Goal: Transaction & Acquisition: Purchase product/service

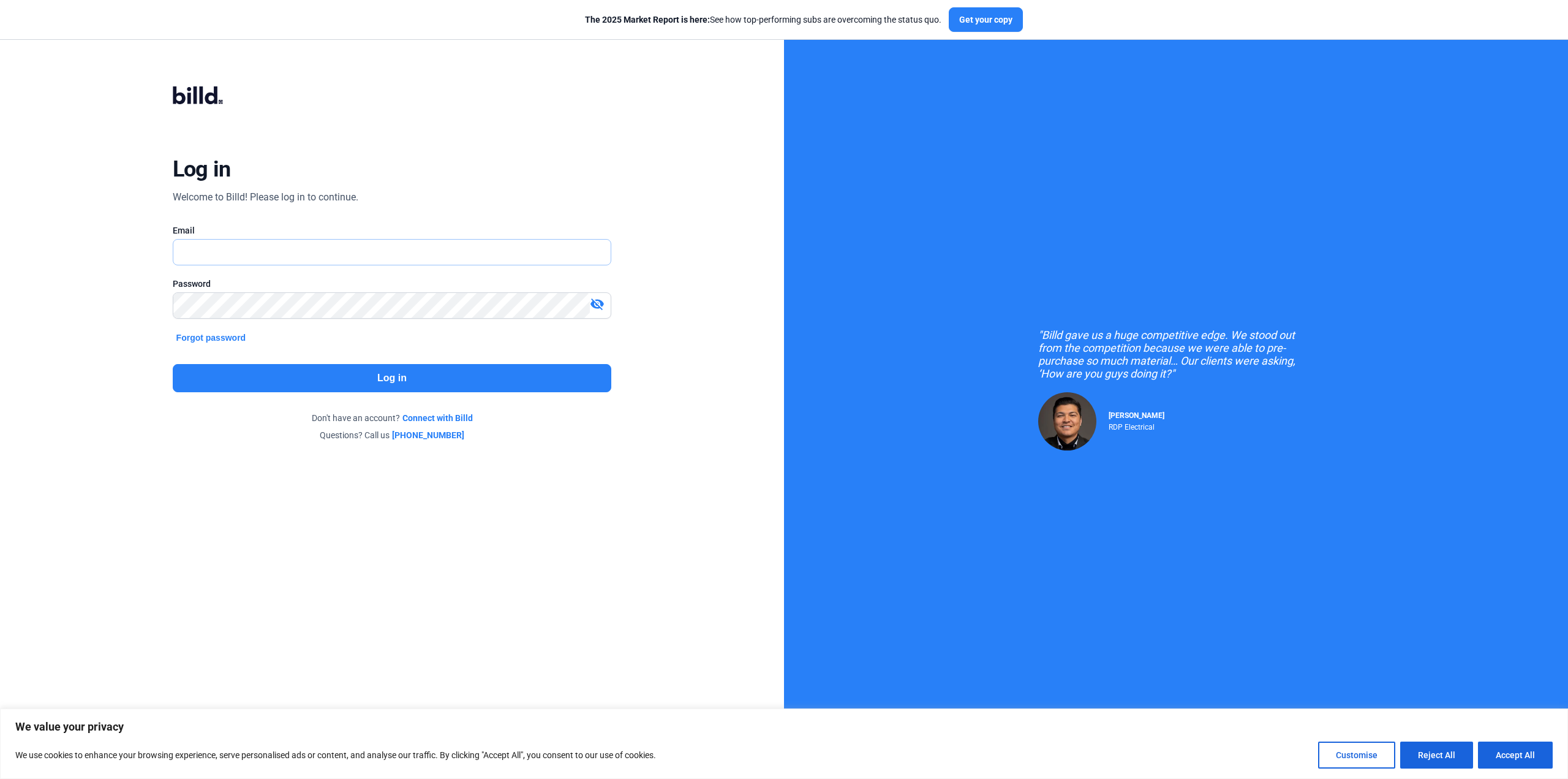
type input "[EMAIL_ADDRESS][DOMAIN_NAME]"
click at [415, 374] on button "Log in" at bounding box center [391, 378] width 439 height 29
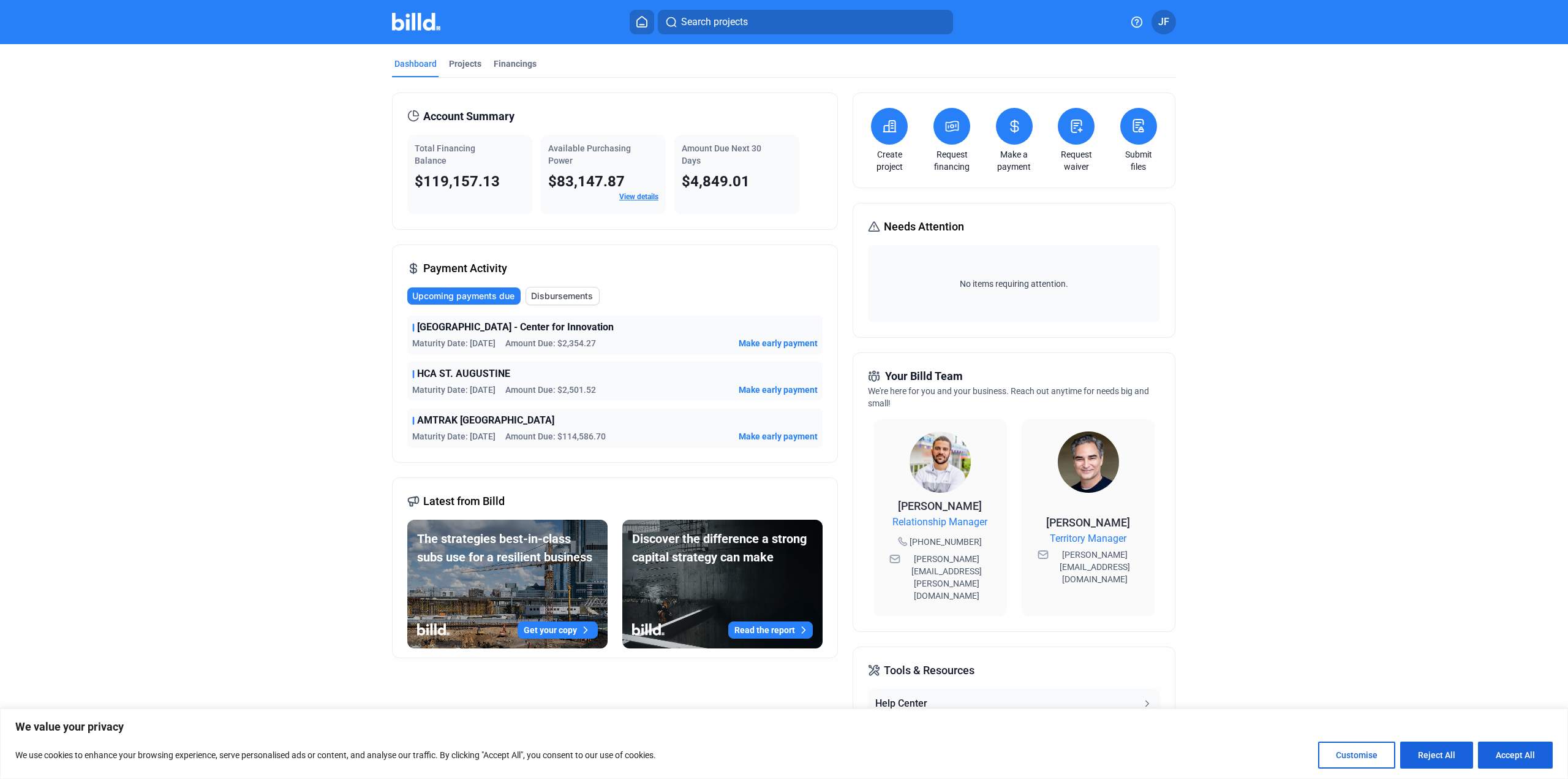
click at [638, 197] on link "View details" at bounding box center [638, 196] width 39 height 9
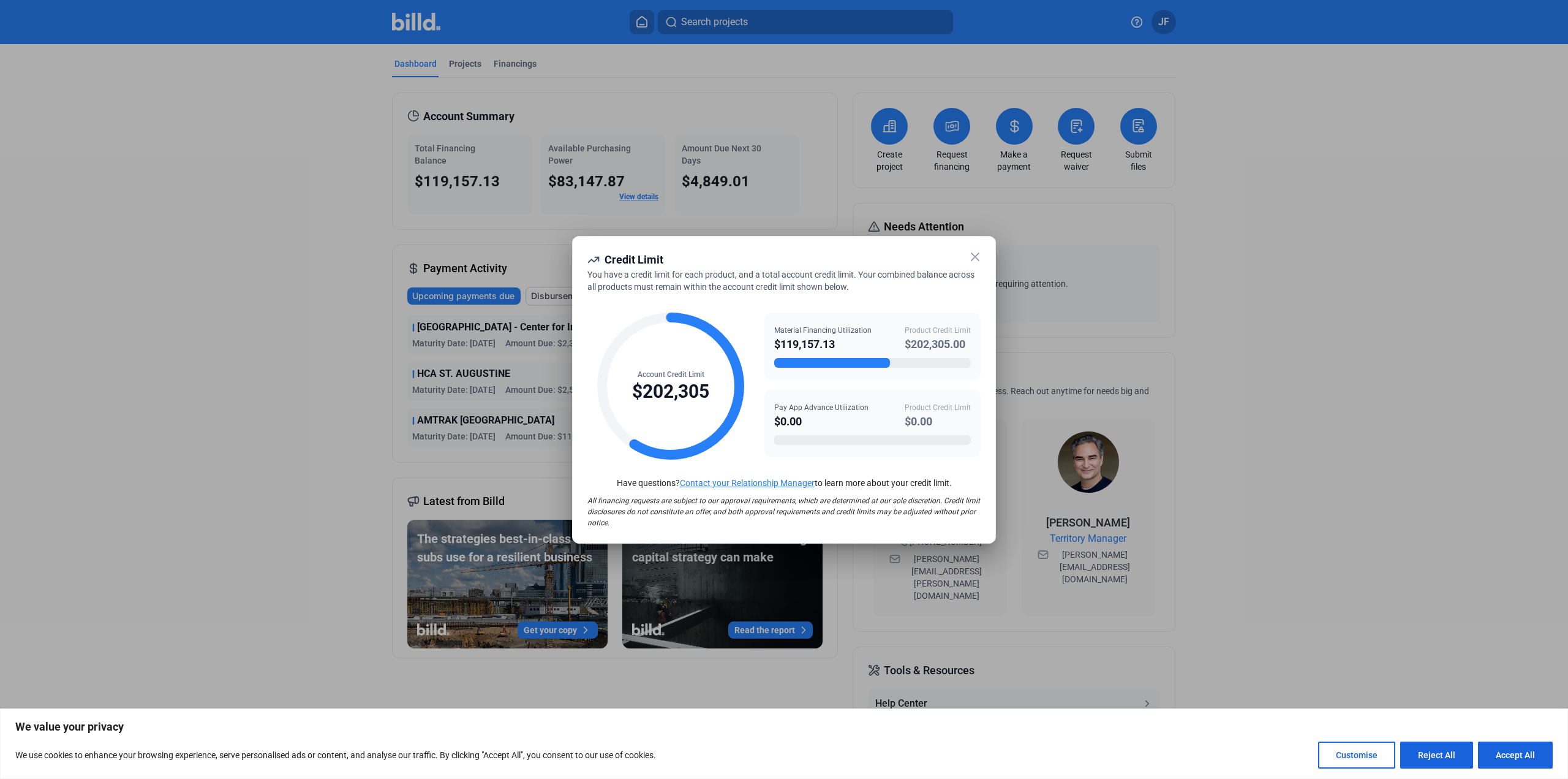
click at [975, 263] on icon at bounding box center [974, 256] width 14 height 14
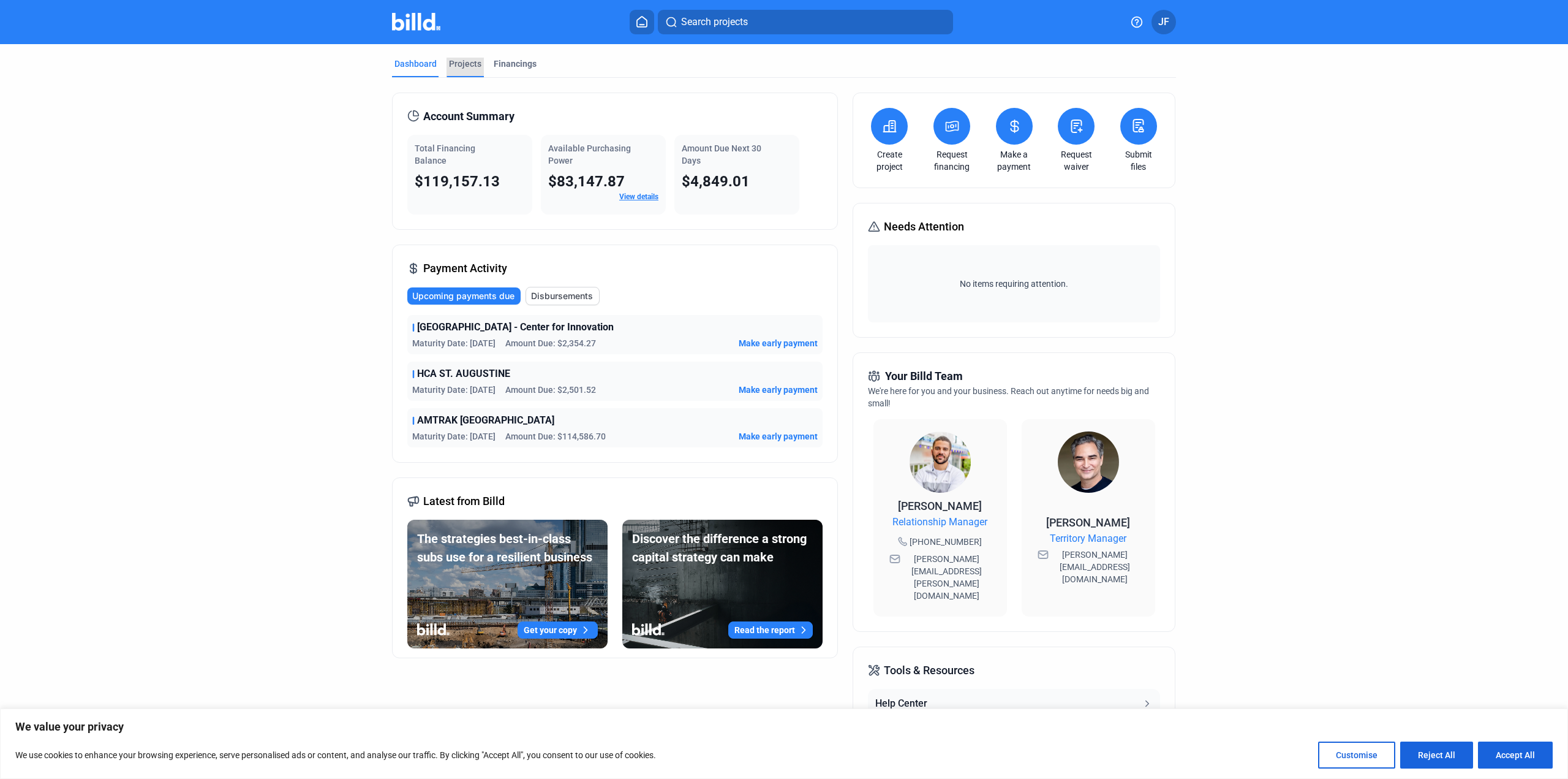
click at [451, 63] on div "Projects" at bounding box center [466, 63] width 32 height 12
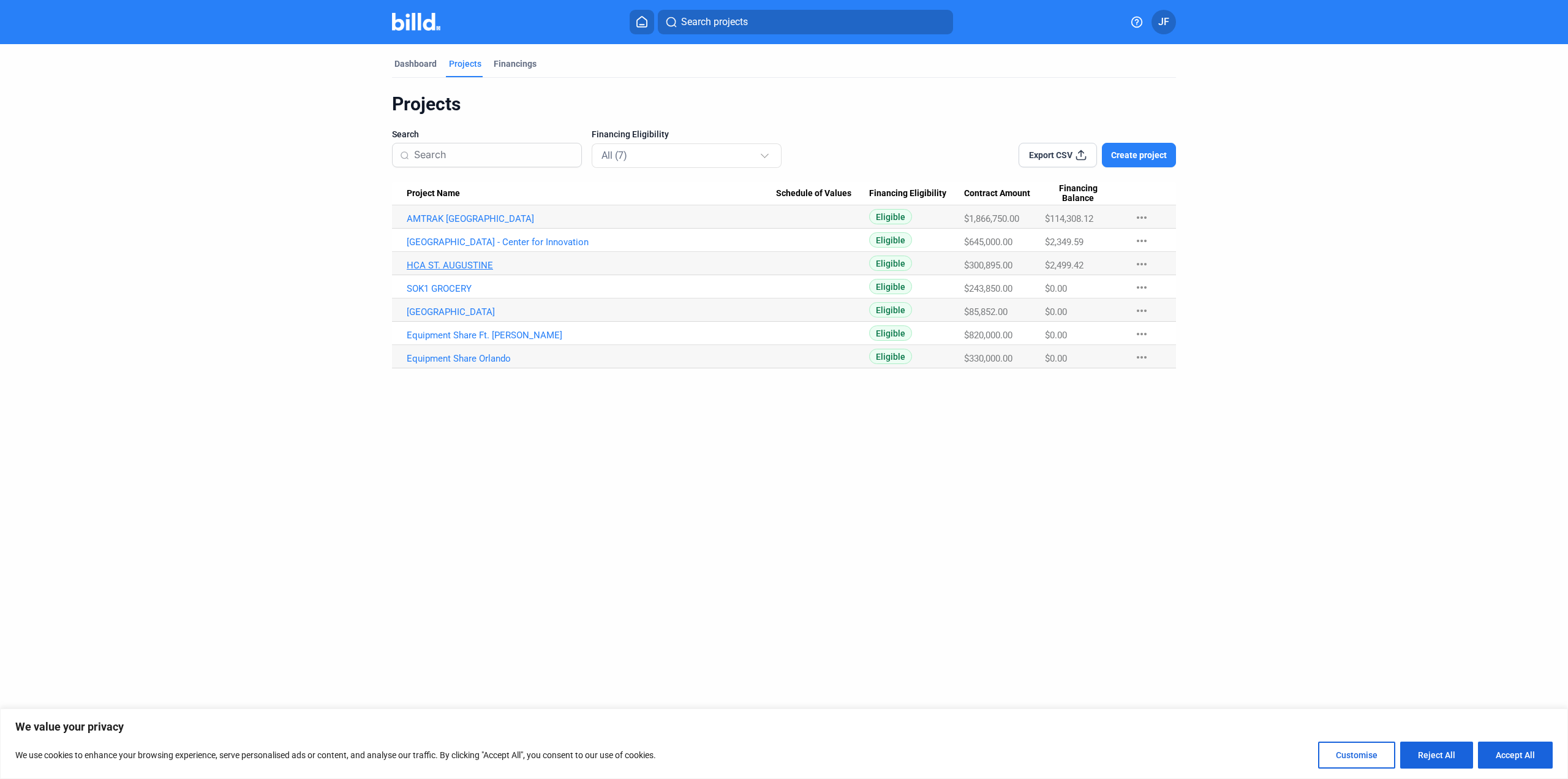
click at [461, 266] on link "HCA ST. AUGUSTINE" at bounding box center [591, 266] width 369 height 11
click at [464, 263] on link "HCA ST. AUGUSTINE" at bounding box center [591, 266] width 369 height 11
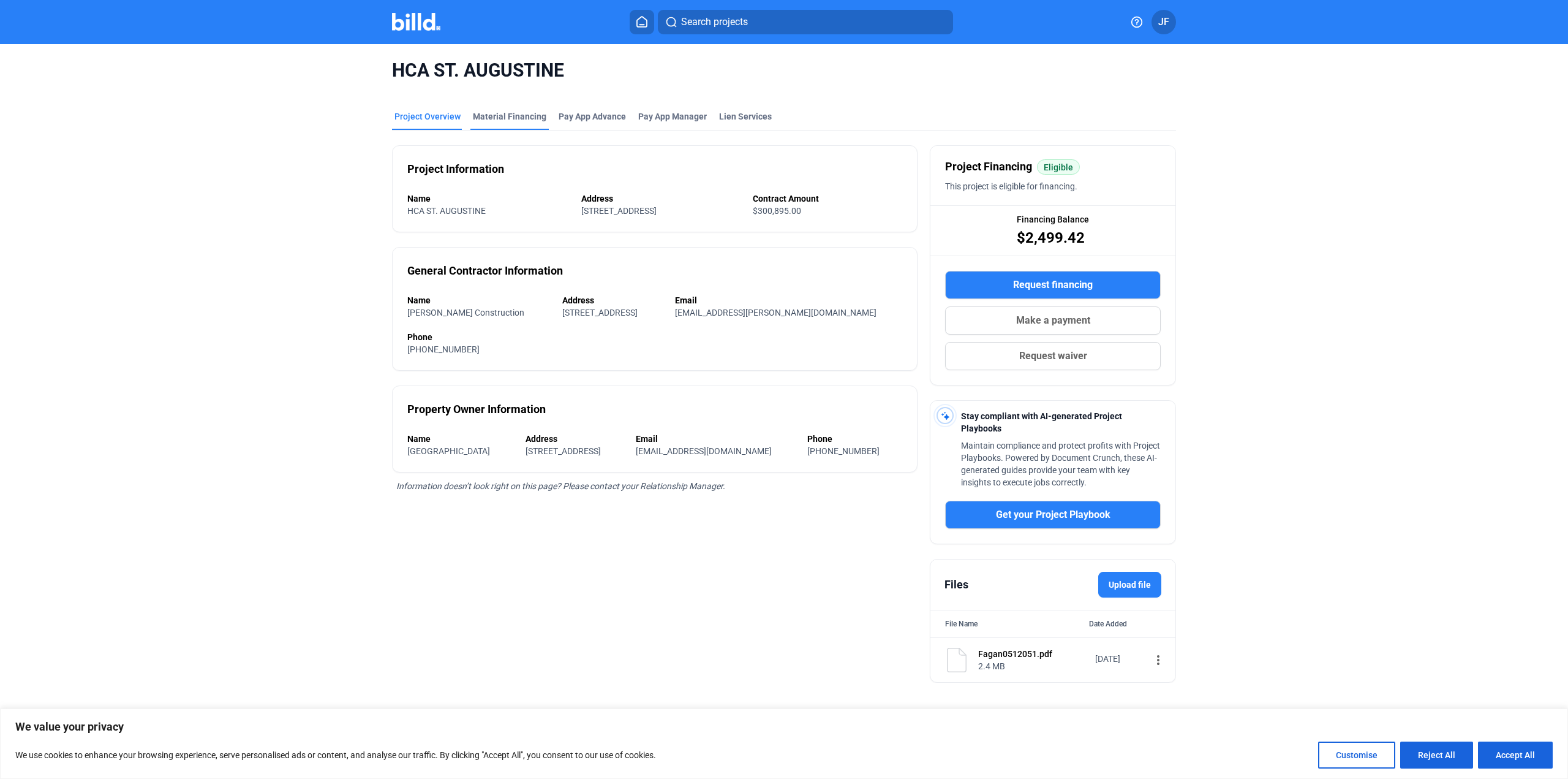
click at [523, 120] on div "Material Financing" at bounding box center [509, 116] width 73 height 12
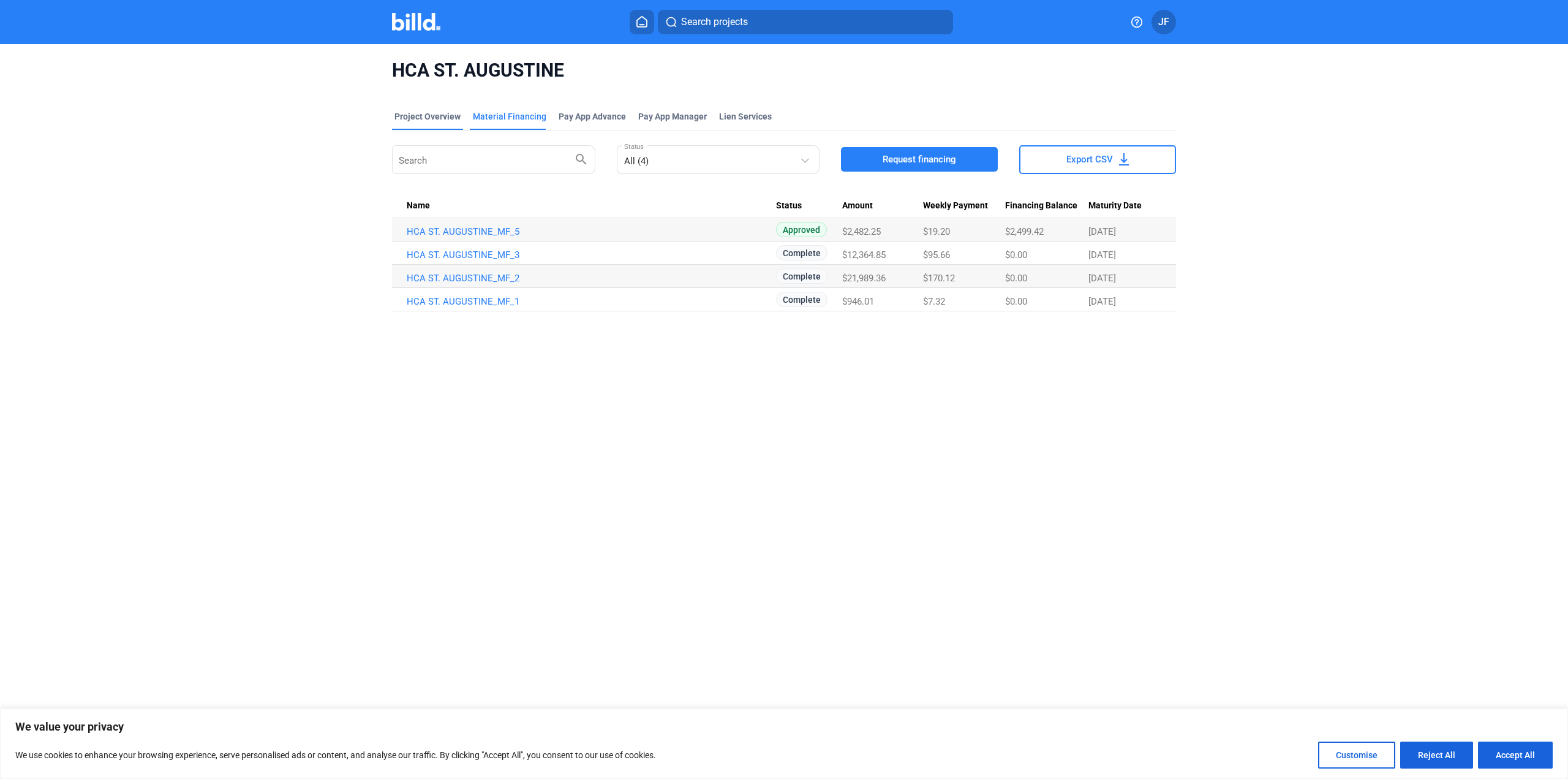
click at [444, 116] on div "Project Overview" at bounding box center [427, 116] width 66 height 12
click at [731, 119] on div "Lien Services" at bounding box center [744, 116] width 52 height 12
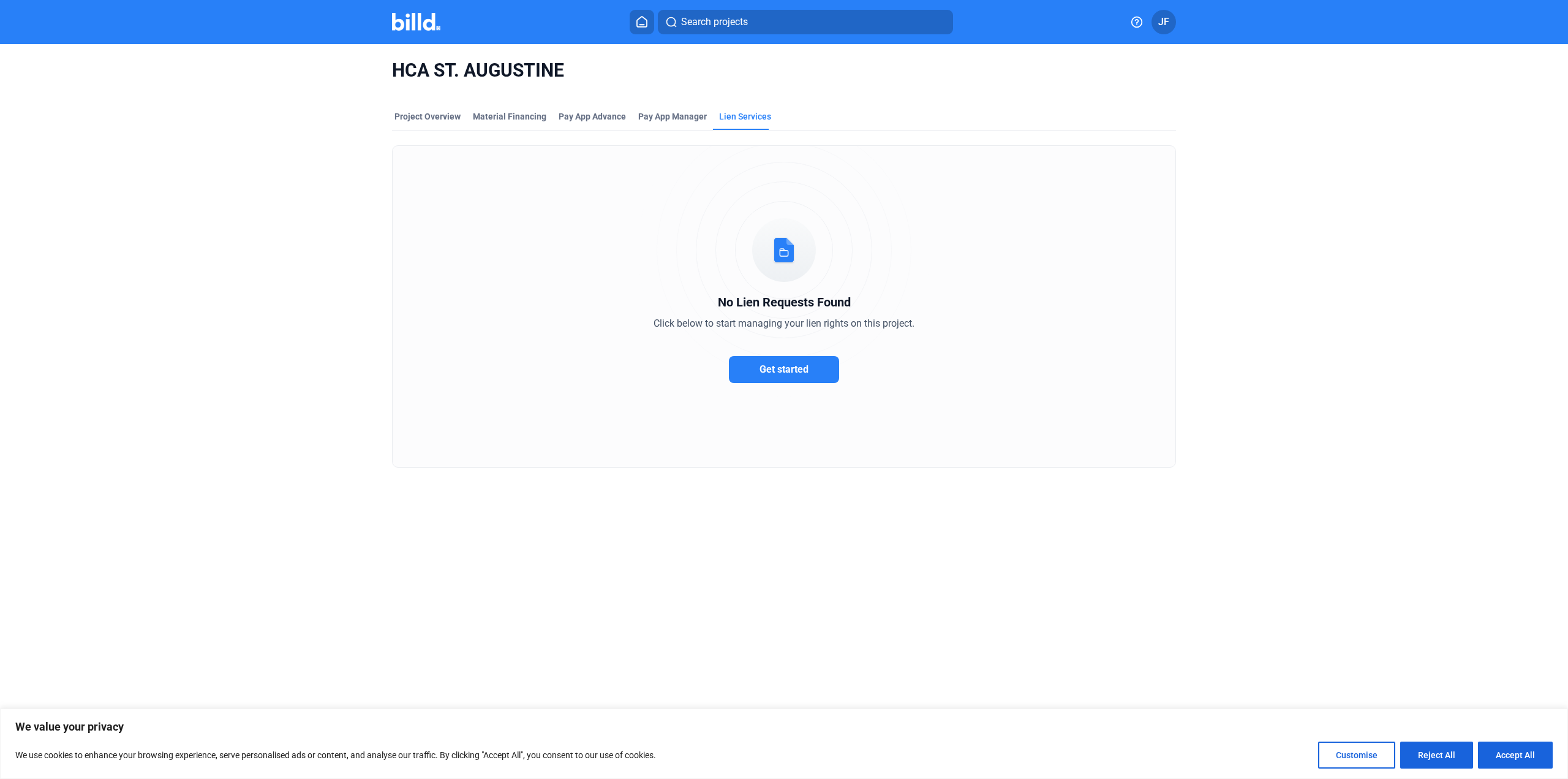
click at [413, 25] on img at bounding box center [416, 22] width 49 height 18
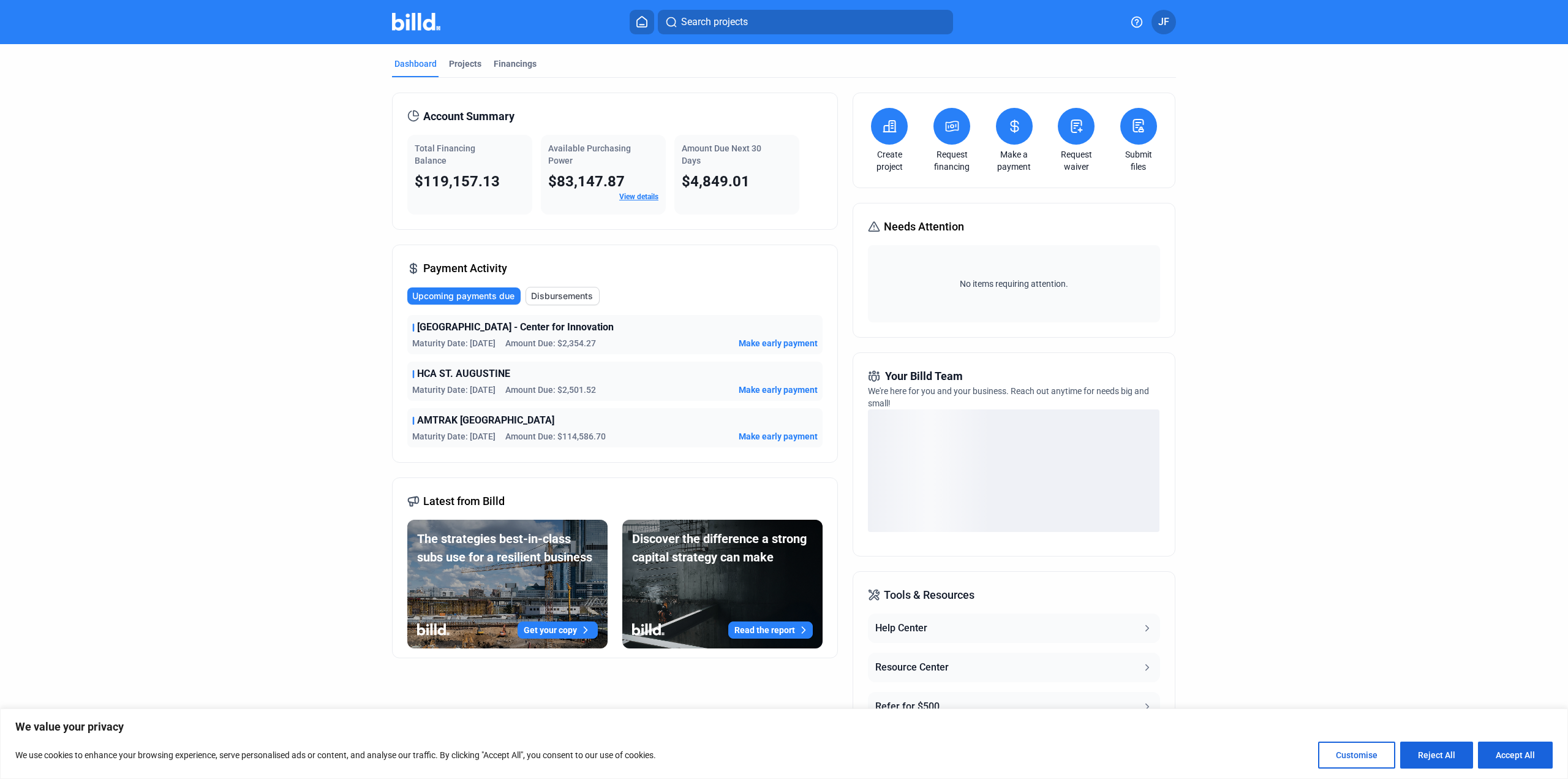
click at [1004, 151] on link "Make a payment" at bounding box center [1014, 161] width 43 height 25
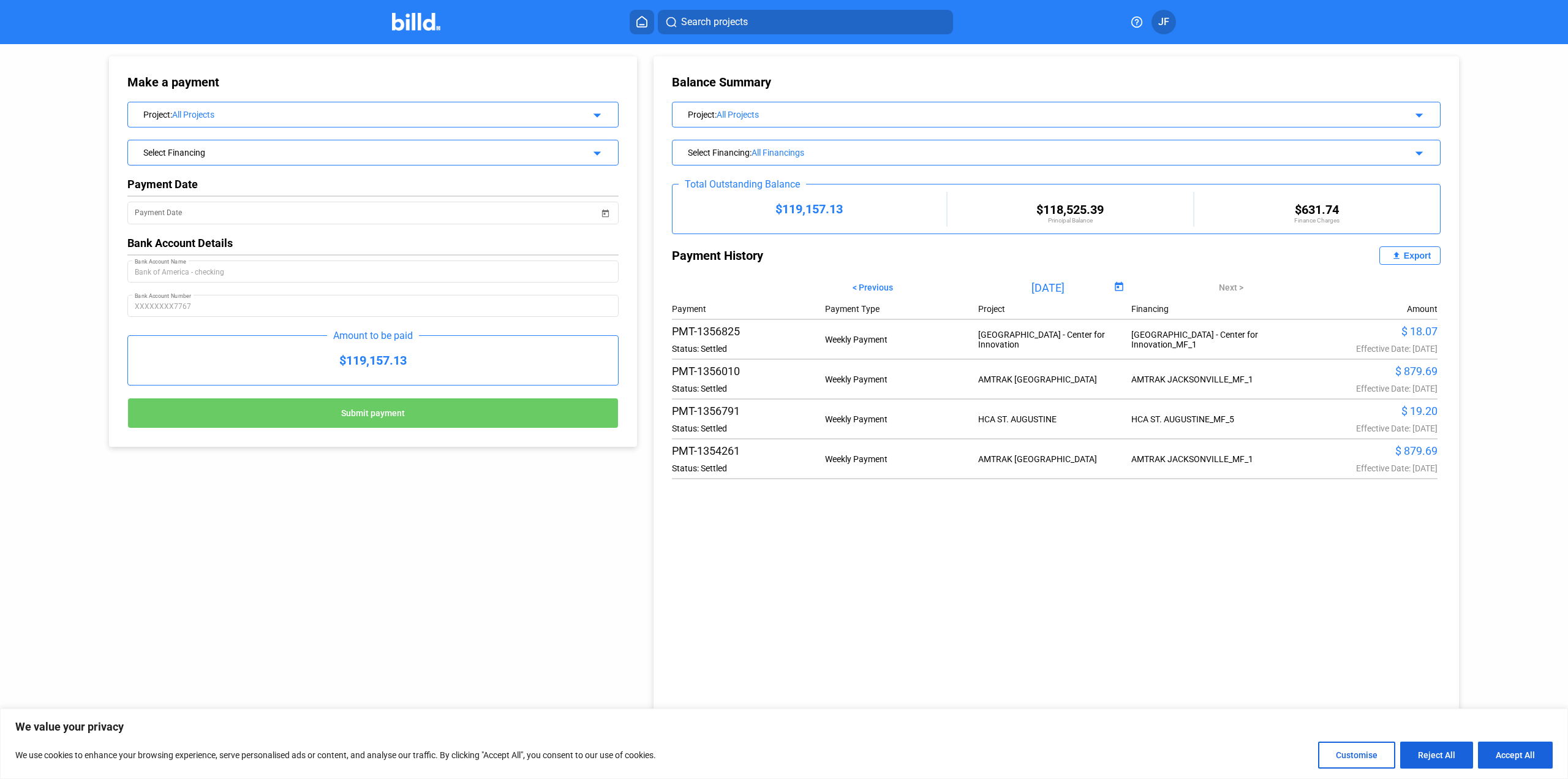
click at [1514, 756] on button "Accept All" at bounding box center [1515, 754] width 74 height 27
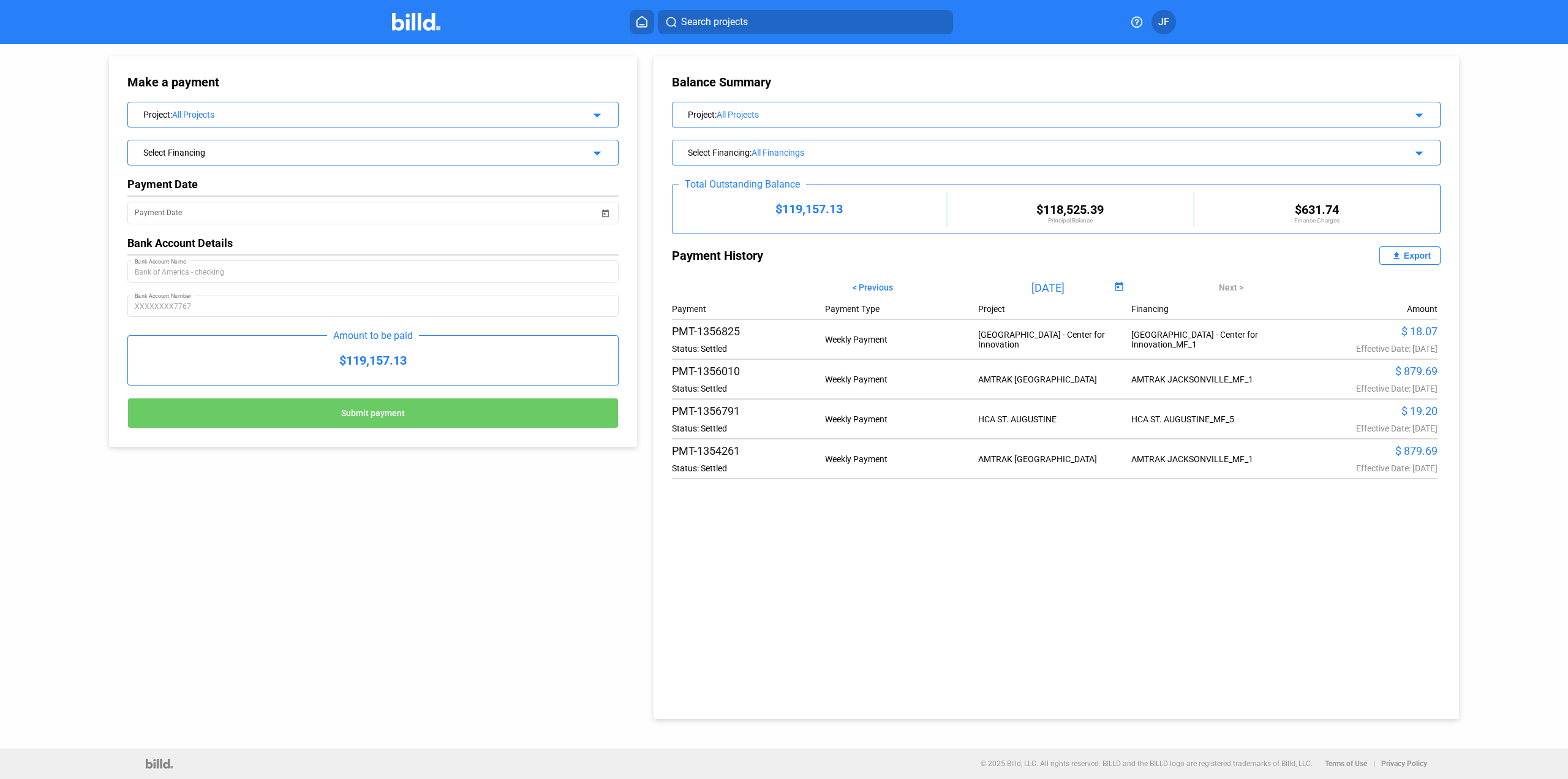
click at [870, 341] on div "Weekly Payment" at bounding box center [902, 339] width 153 height 10
click at [712, 330] on div "PMT-1356825" at bounding box center [748, 331] width 153 height 13
click at [363, 157] on div "Select Financing arrow_drop_down" at bounding box center [372, 150] width 490 height 22
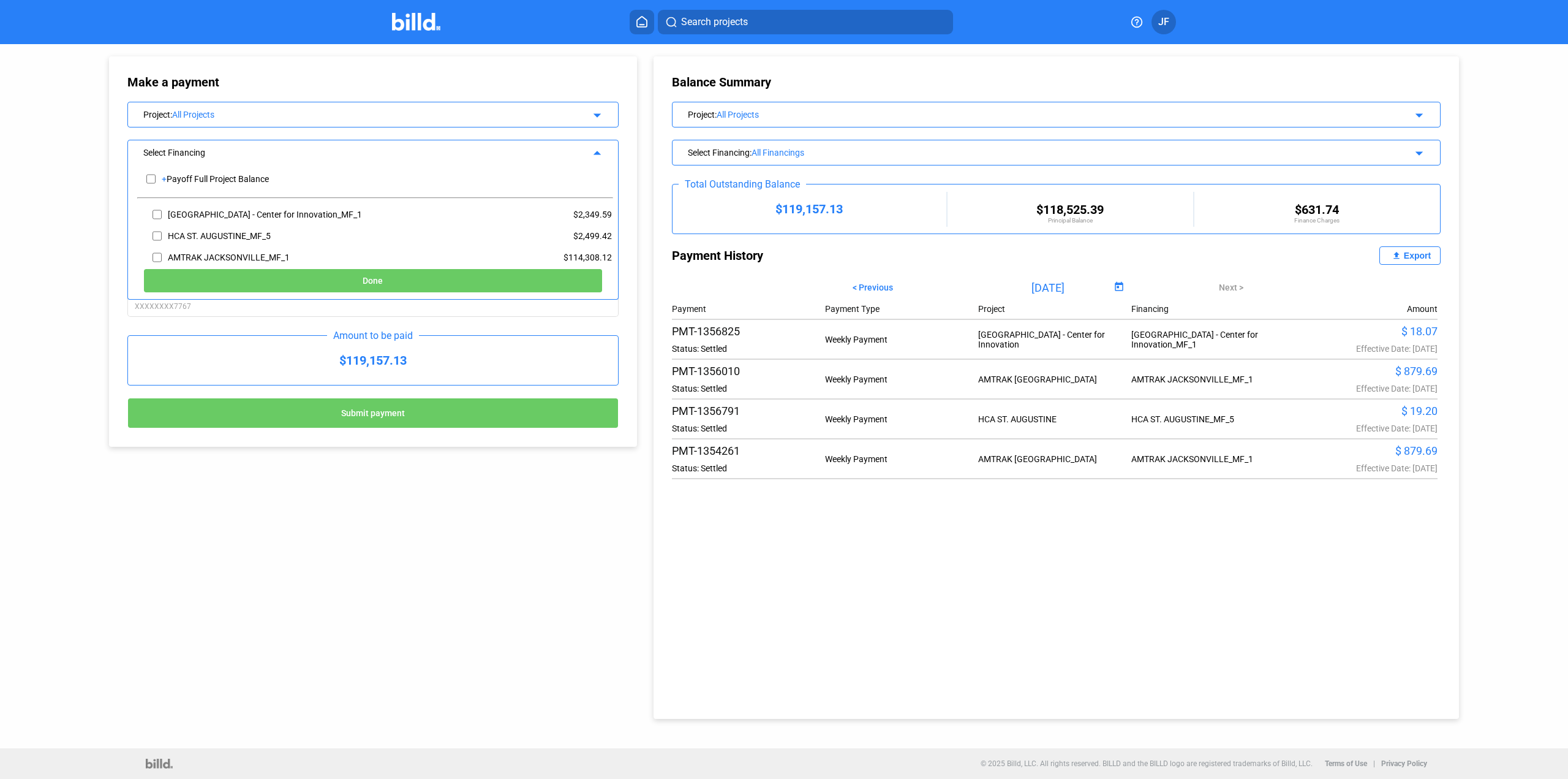
click at [363, 157] on div "Select Financing arrow_drop_up" at bounding box center [372, 150] width 490 height 22
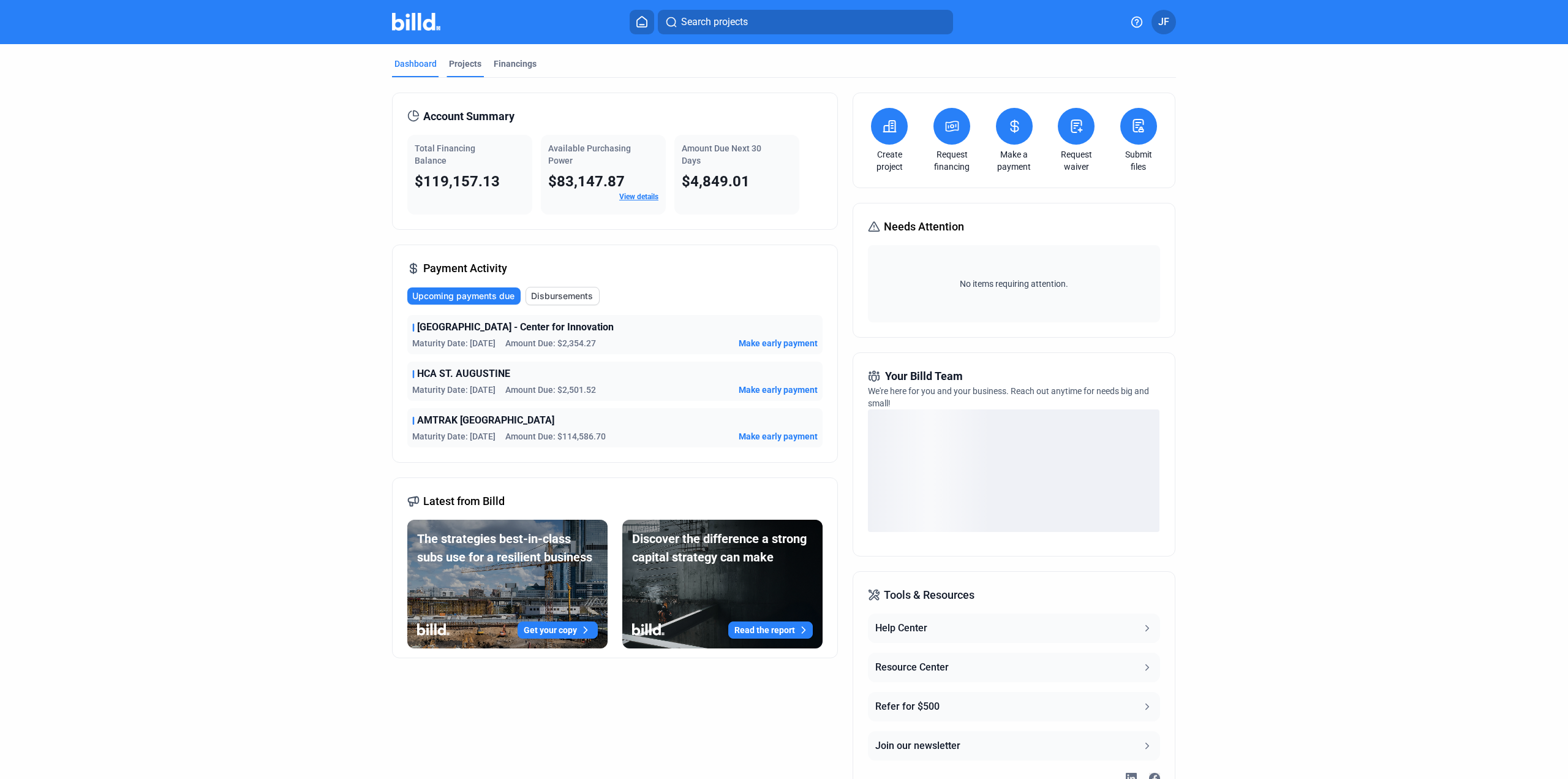
click at [458, 62] on div "Projects" at bounding box center [466, 63] width 32 height 12
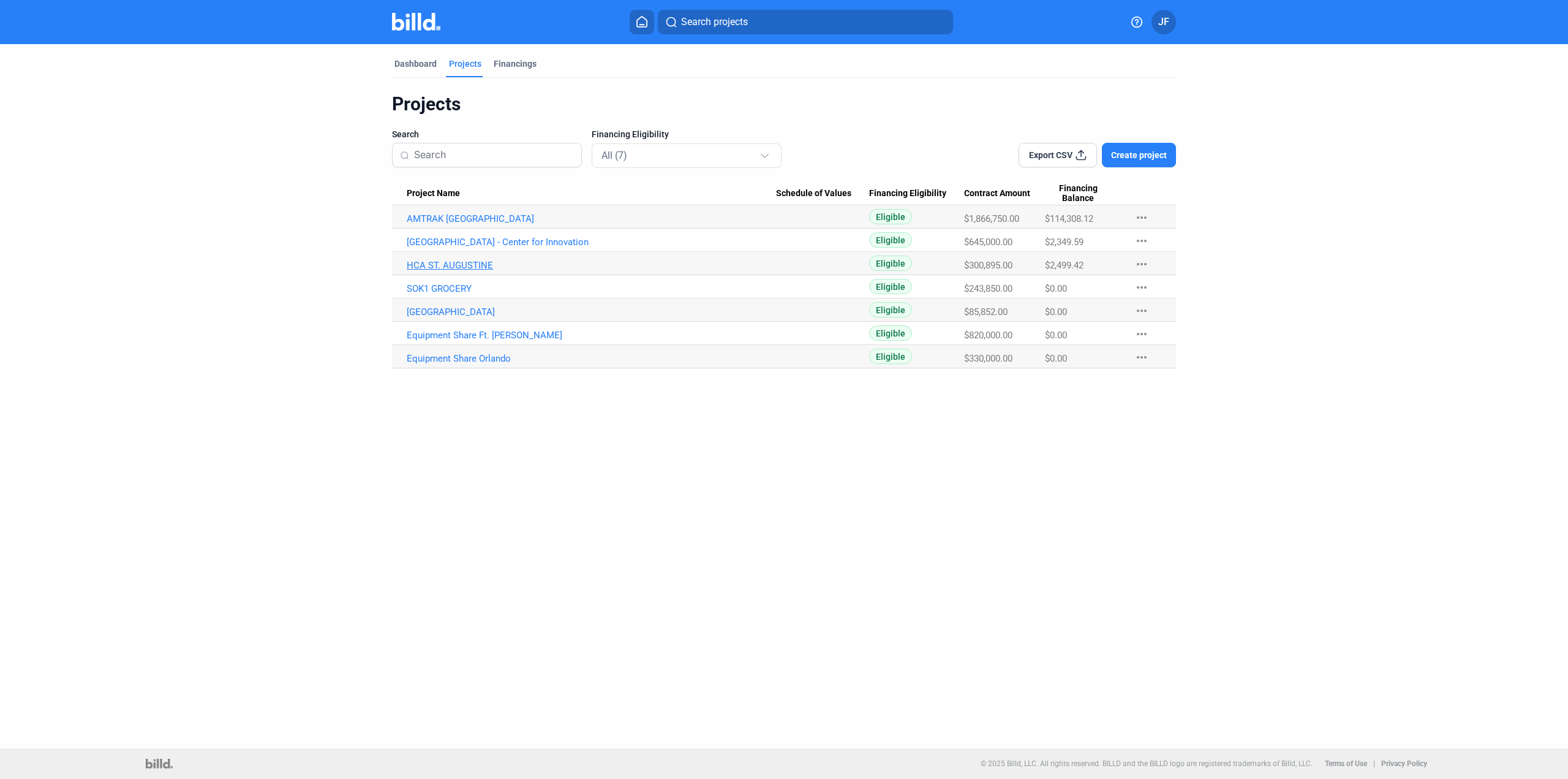
click at [440, 262] on link "HCA ST. AUGUSTINE" at bounding box center [591, 266] width 369 height 11
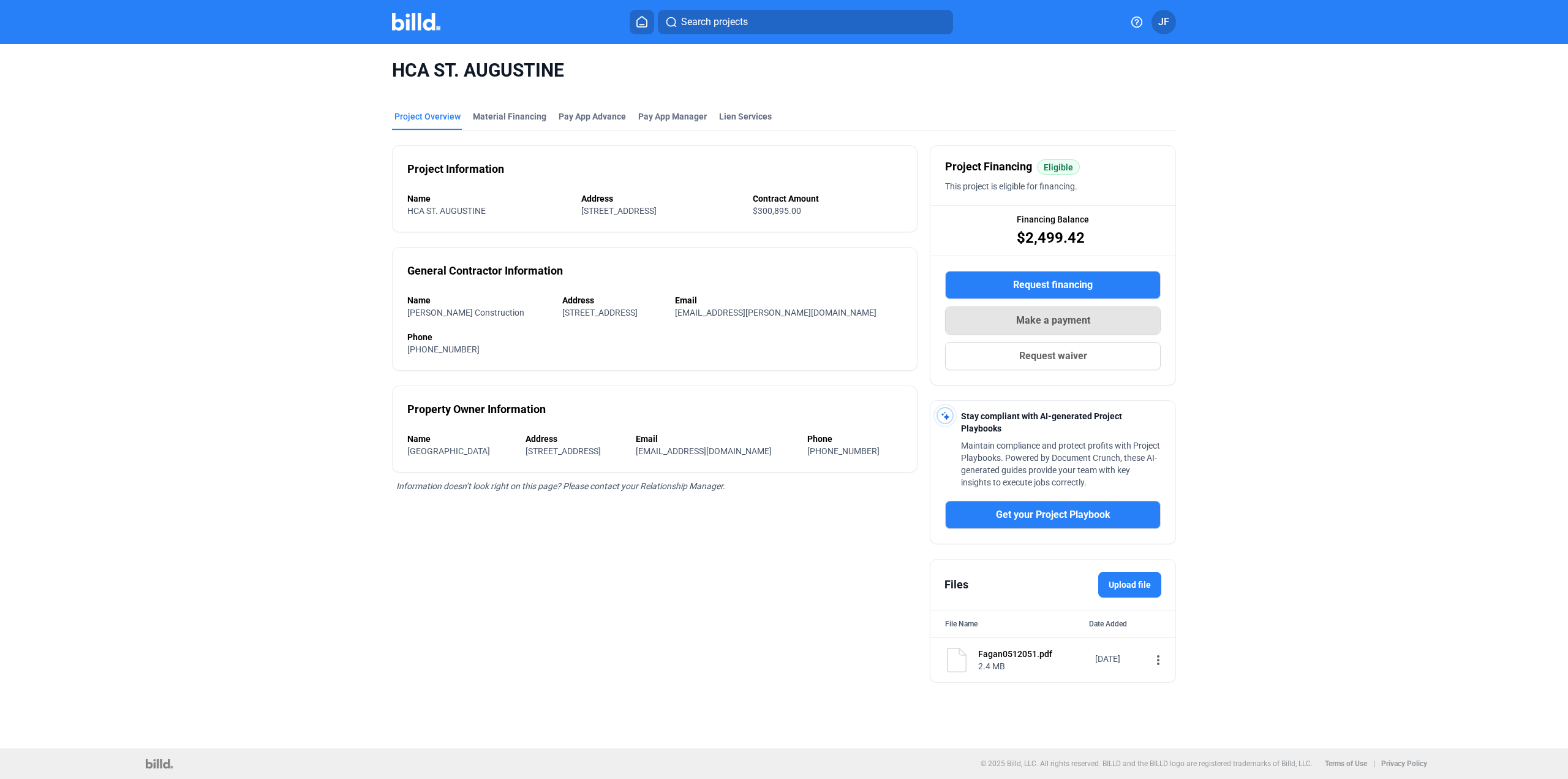
click at [1070, 316] on span "Make a payment" at bounding box center [1053, 320] width 74 height 14
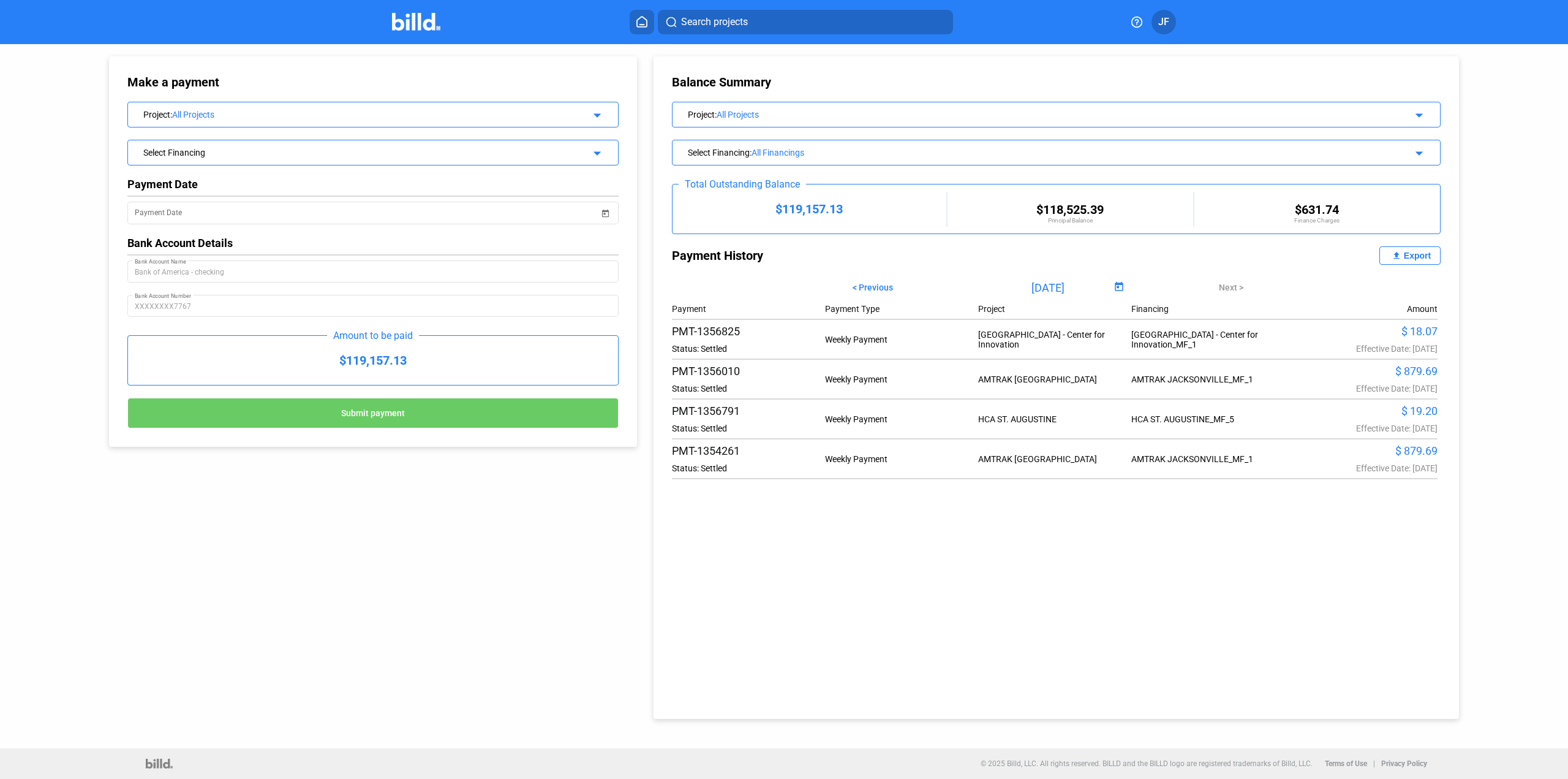
click at [298, 114] on div "All Projects" at bounding box center [365, 114] width 385 height 10
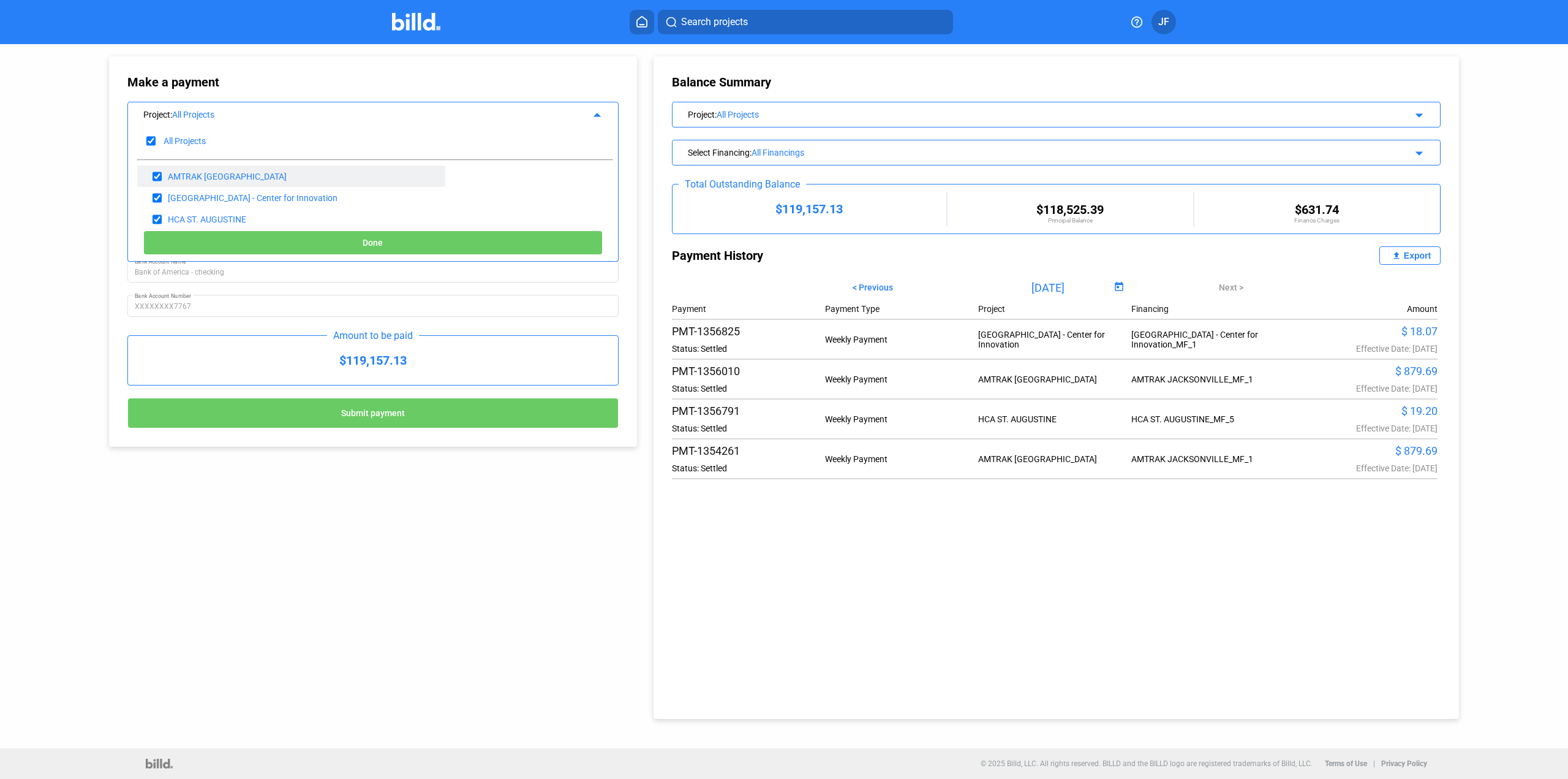
click at [153, 173] on input "checkbox" at bounding box center [157, 176] width 10 height 18
checkbox input "false"
click at [157, 197] on input "checkbox" at bounding box center [157, 197] width 10 height 18
checkbox input "false"
click at [365, 236] on button "Done" at bounding box center [373, 243] width 460 height 25
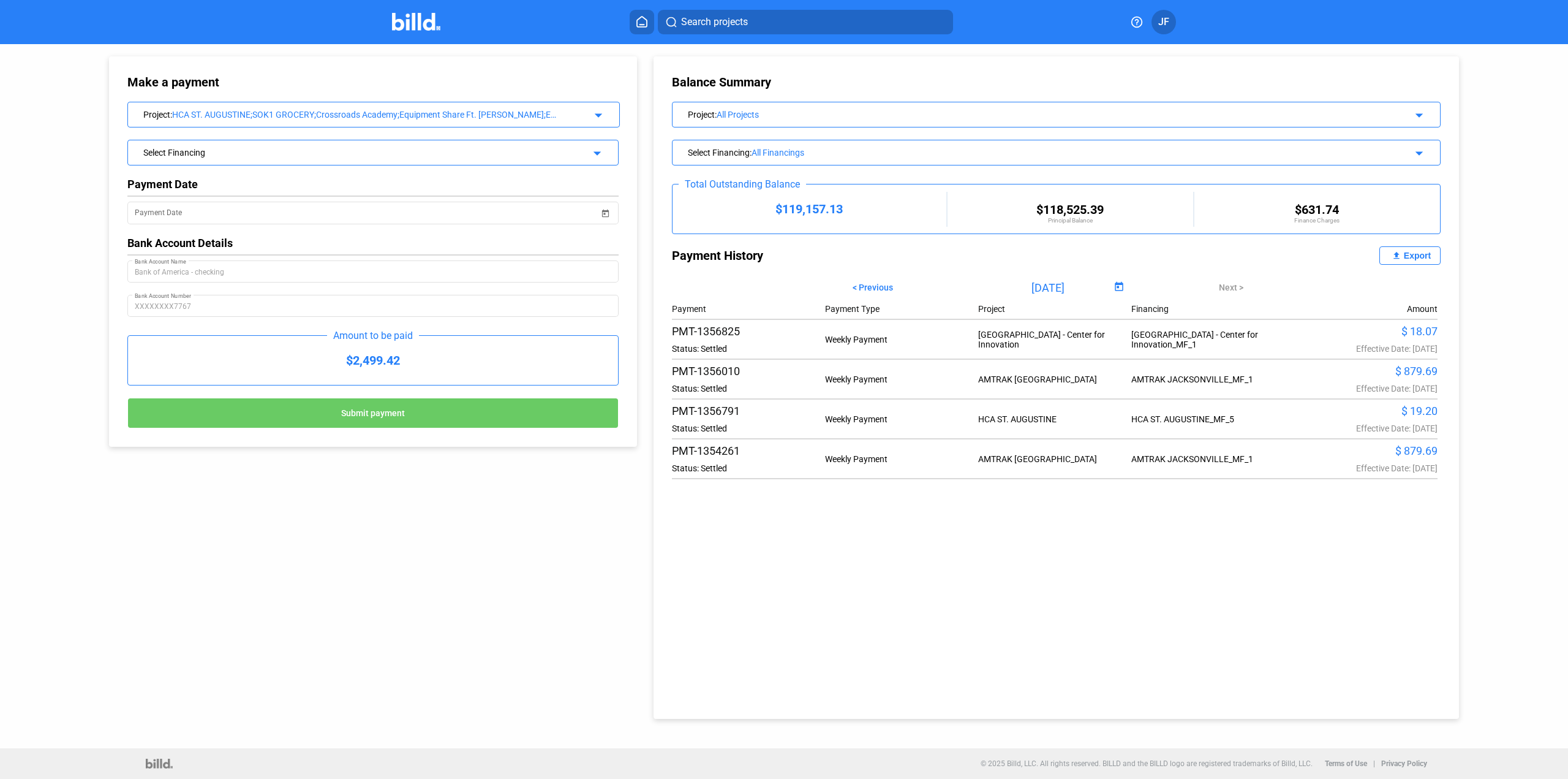
drag, startPoint x: 446, startPoint y: 416, endPoint x: 451, endPoint y: 97, distance: 319.0
click at [451, 135] on div "Make a payment Project : HCA ST. AUGUSTINE;SOK1 GROCERY;Crossroads Academy;Equi…" at bounding box center [373, 250] width 491 height 353
click at [452, 148] on div "Select Financing" at bounding box center [350, 150] width 413 height 12
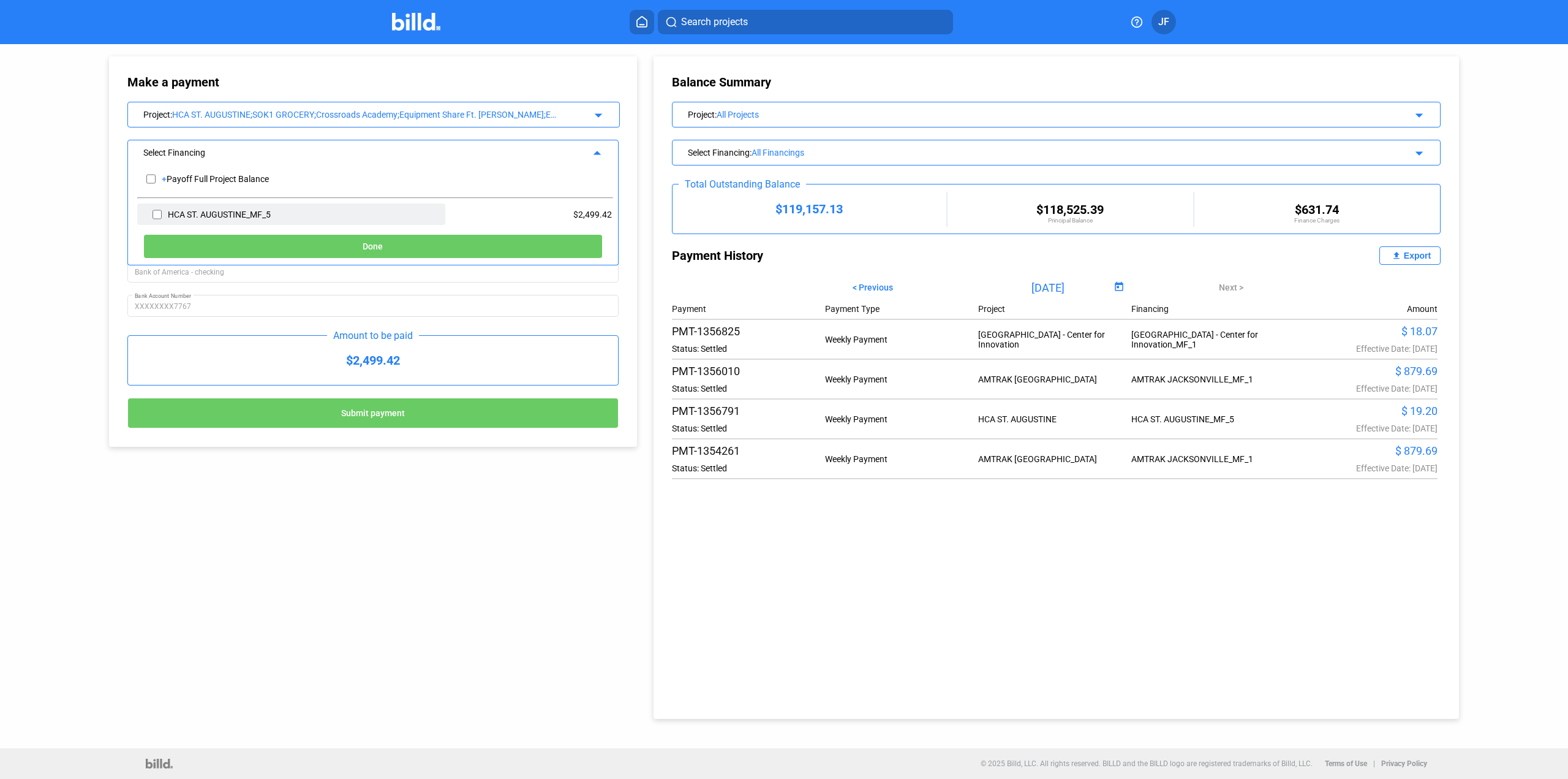
click at [157, 217] on input "checkbox" at bounding box center [157, 214] width 10 height 18
checkbox input "true"
drag, startPoint x: 417, startPoint y: 418, endPoint x: 405, endPoint y: 529, distance: 111.6
click at [405, 529] on div "Make a payment Project : HCA ST. AUGUSTINE;SOK1 GROCERY;Crossroads Academy;Equi…" at bounding box center [784, 381] width 1411 height 674
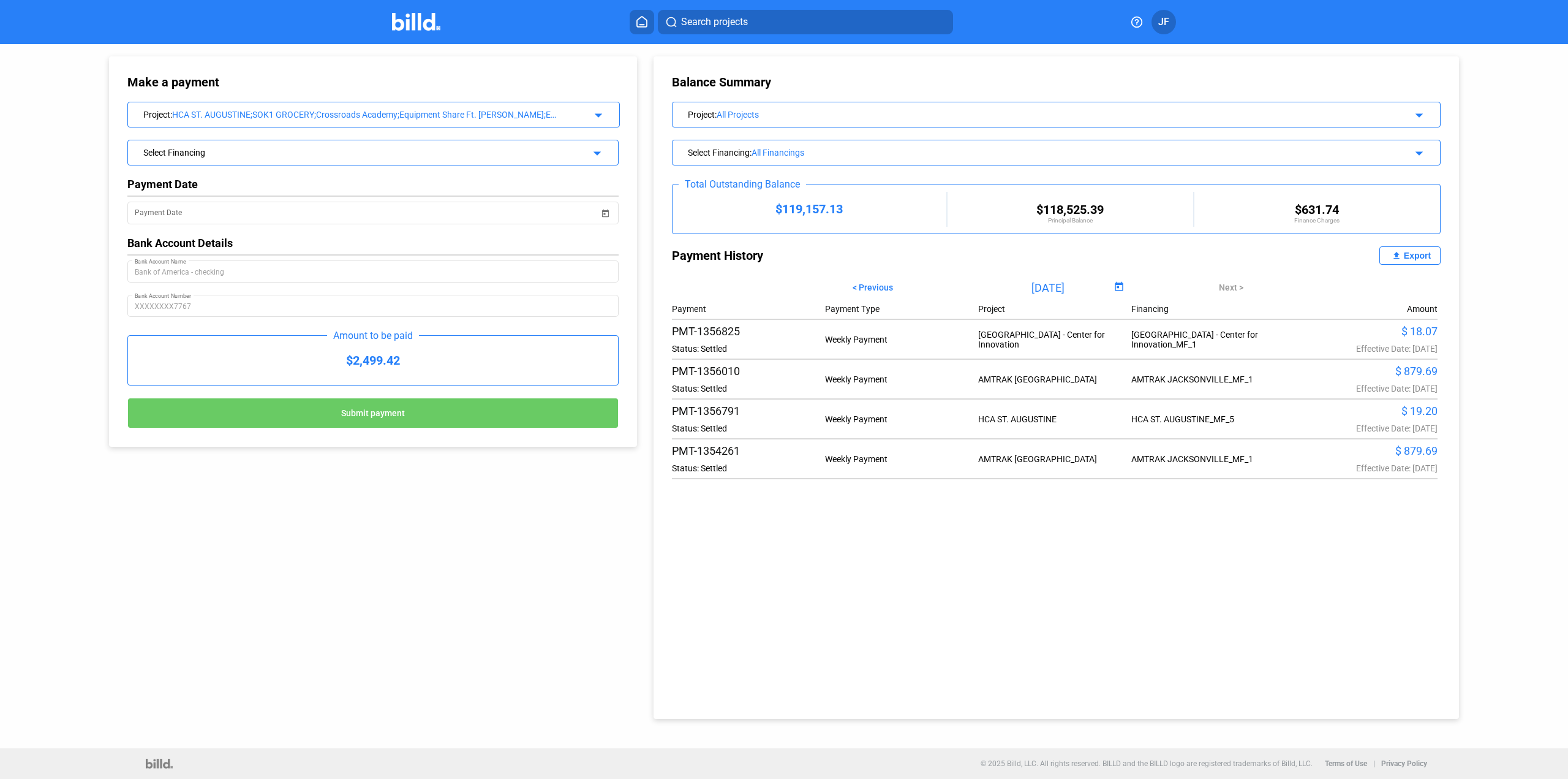
click at [195, 29] on mat-toolbar "Search projects JF" at bounding box center [784, 22] width 1568 height 44
drag, startPoint x: 350, startPoint y: 415, endPoint x: 419, endPoint y: 157, distance: 267.1
click at [413, 182] on div "Make a payment Project : HCA ST. AUGUSTINE;SOK1 GROCERY;Crossroads Academy;Equi…" at bounding box center [373, 250] width 491 height 353
click at [415, 157] on div "Select Financing arrow_drop_down" at bounding box center [372, 150] width 490 height 22
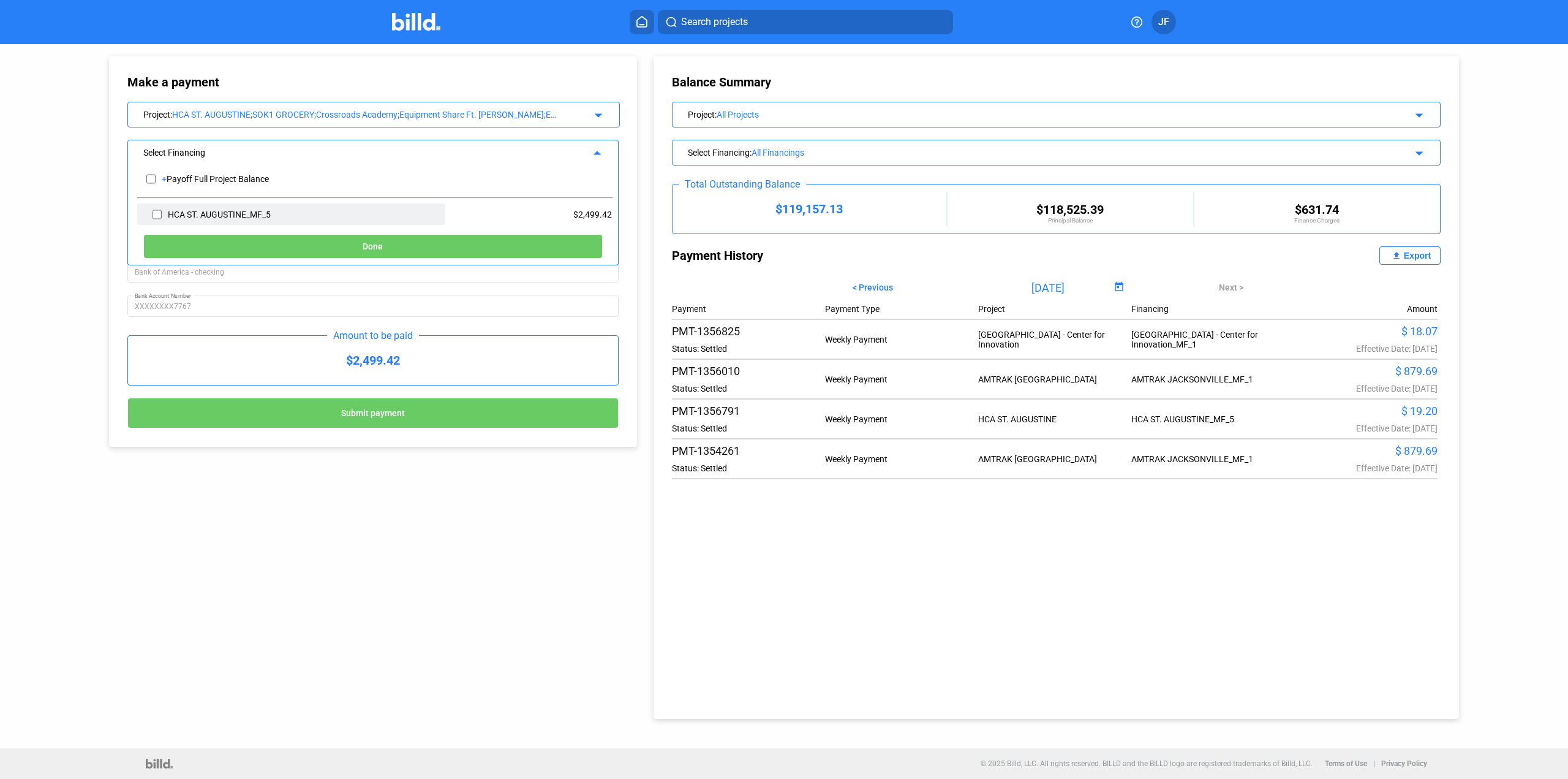
click at [149, 217] on div "HCA ST. AUGUSTINE_MF_5" at bounding box center [291, 214] width 308 height 22
click at [160, 214] on input "checkbox" at bounding box center [157, 214] width 10 height 18
checkbox input "true"
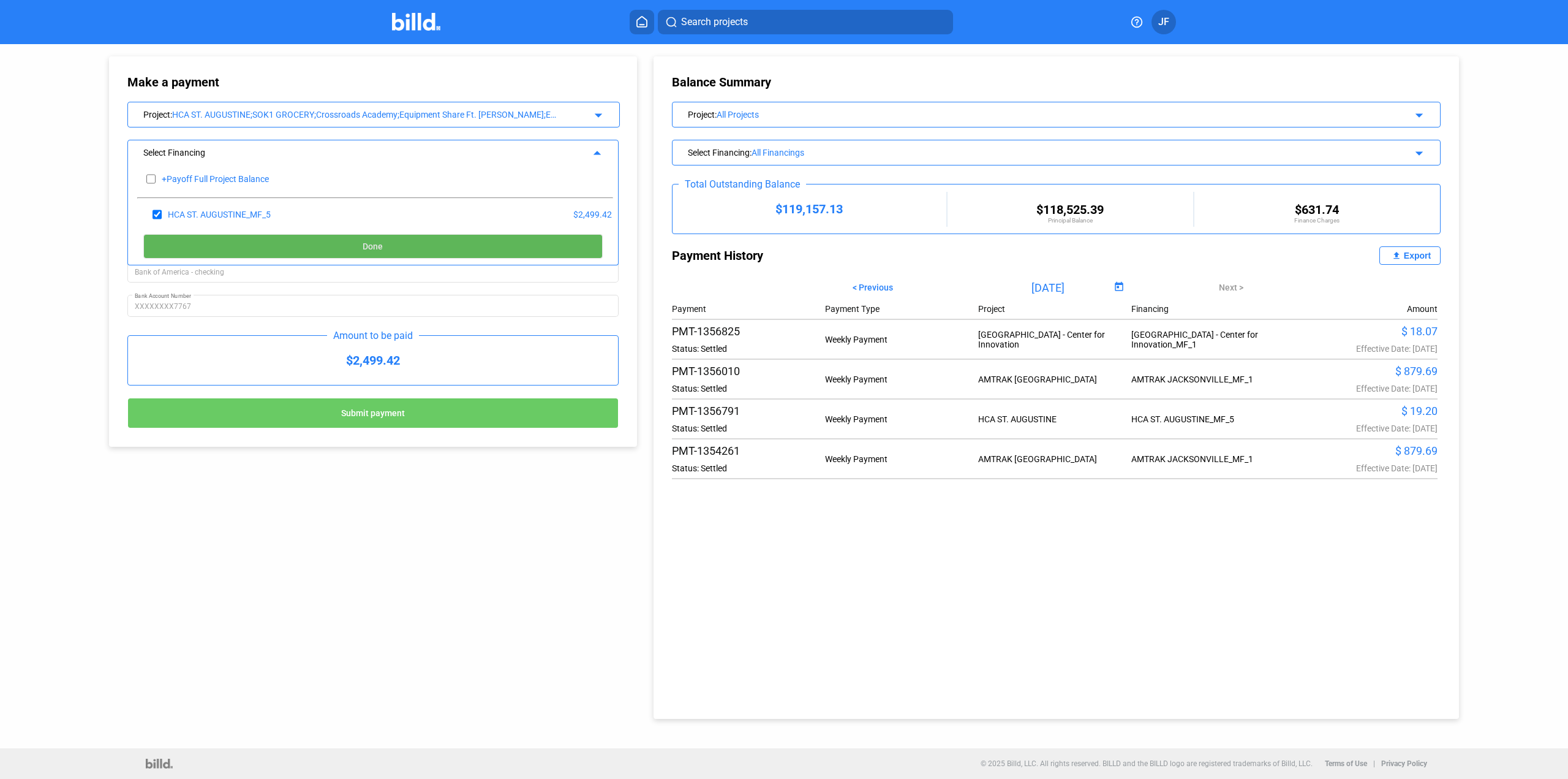
click at [422, 240] on button "Done" at bounding box center [373, 247] width 460 height 25
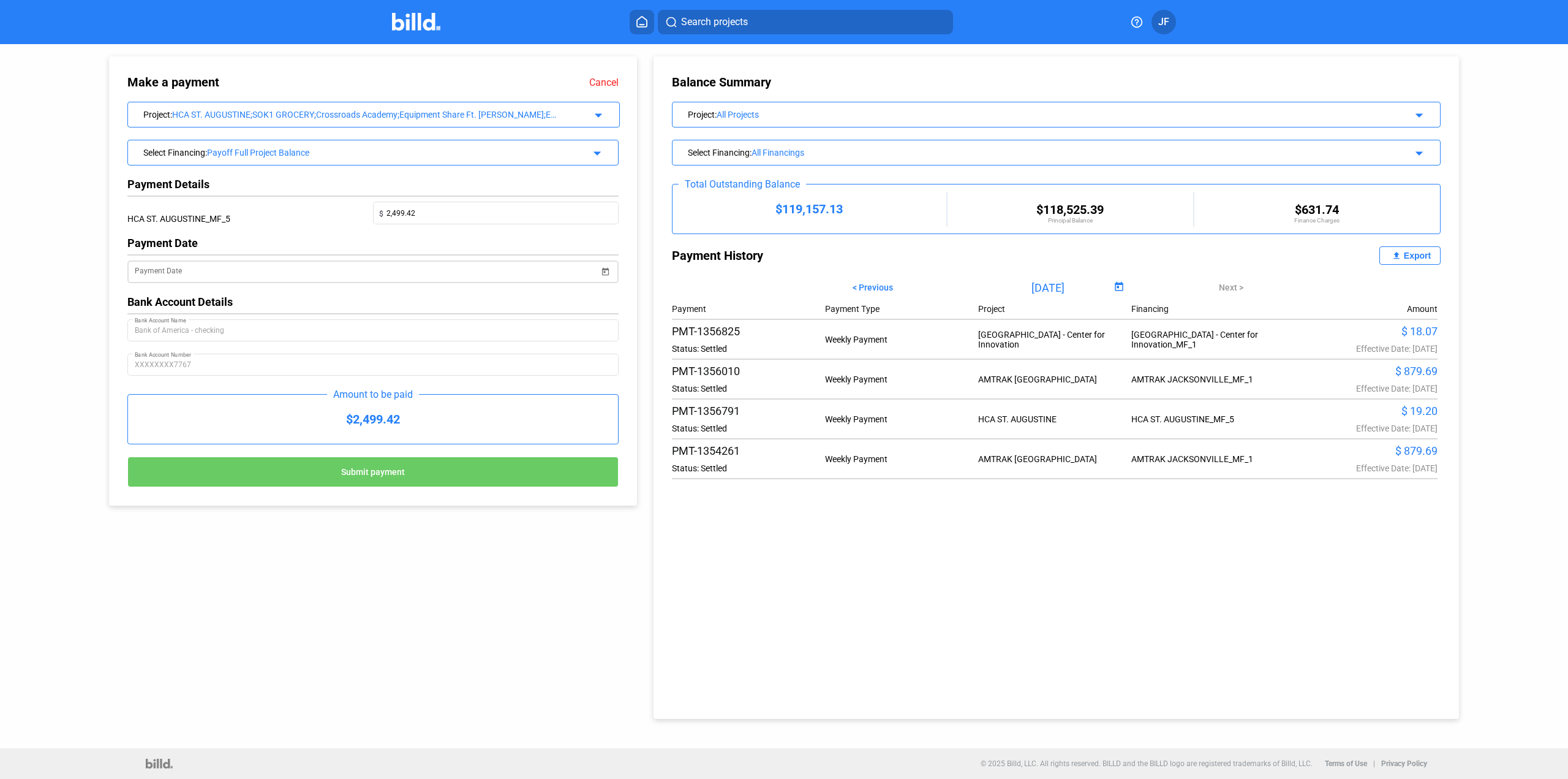
click at [606, 272] on span "Open calendar" at bounding box center [605, 264] width 30 height 30
click at [221, 461] on span "27" at bounding box center [217, 459] width 22 height 22
click at [260, 274] on input "Payment Date" at bounding box center [367, 271] width 465 height 14
click at [191, 461] on span "26" at bounding box center [193, 459] width 22 height 22
click at [217, 457] on span "27" at bounding box center [217, 459] width 22 height 22
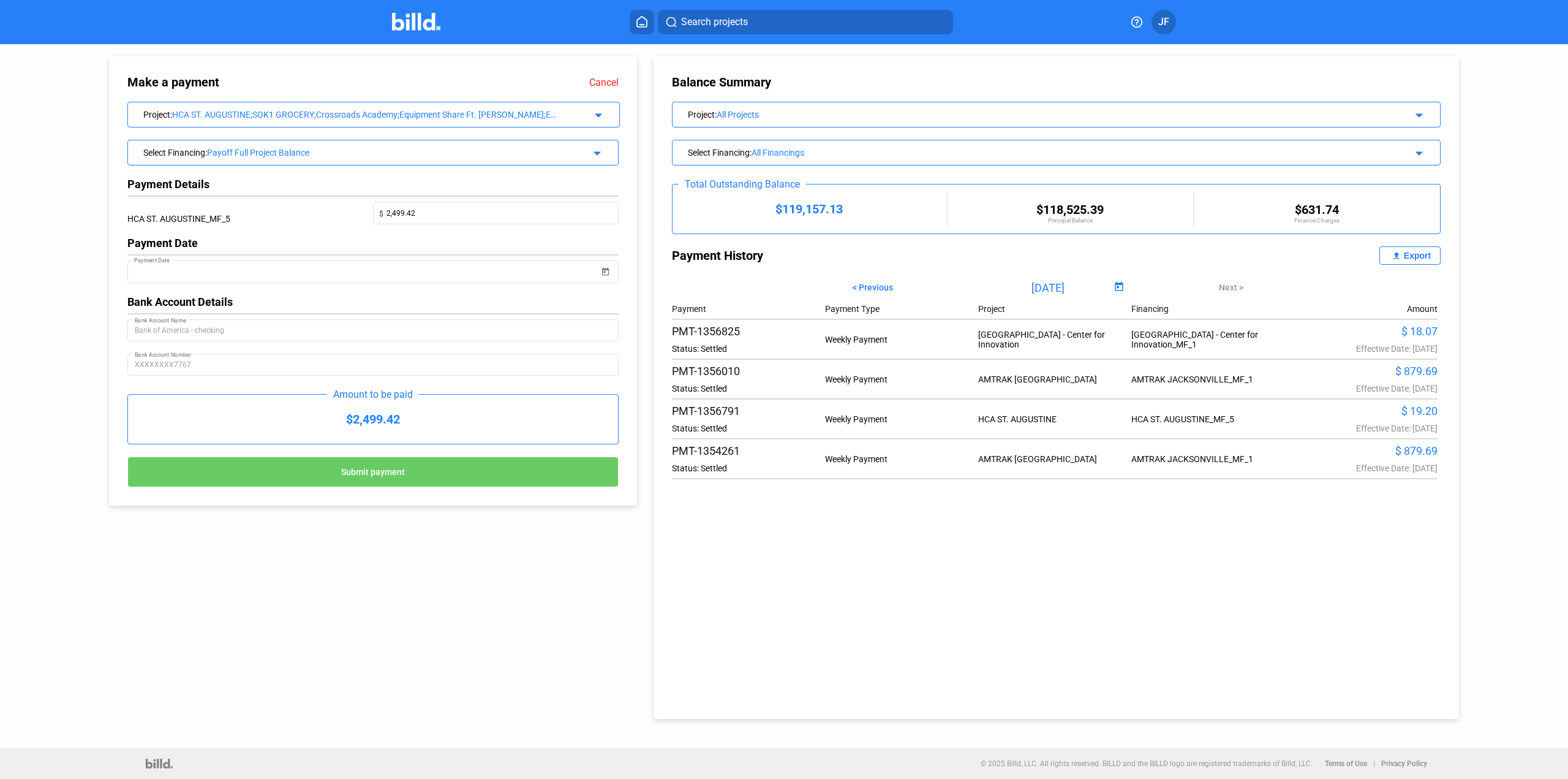
drag, startPoint x: 404, startPoint y: 477, endPoint x: 424, endPoint y: 800, distance: 323.6
click at [424, 778] on html "We value your privacy We use cookies to enhance your browsing experience, serve…" at bounding box center [784, 390] width 1568 height 779
click at [407, 463] on button "Submit payment" at bounding box center [373, 471] width 491 height 30
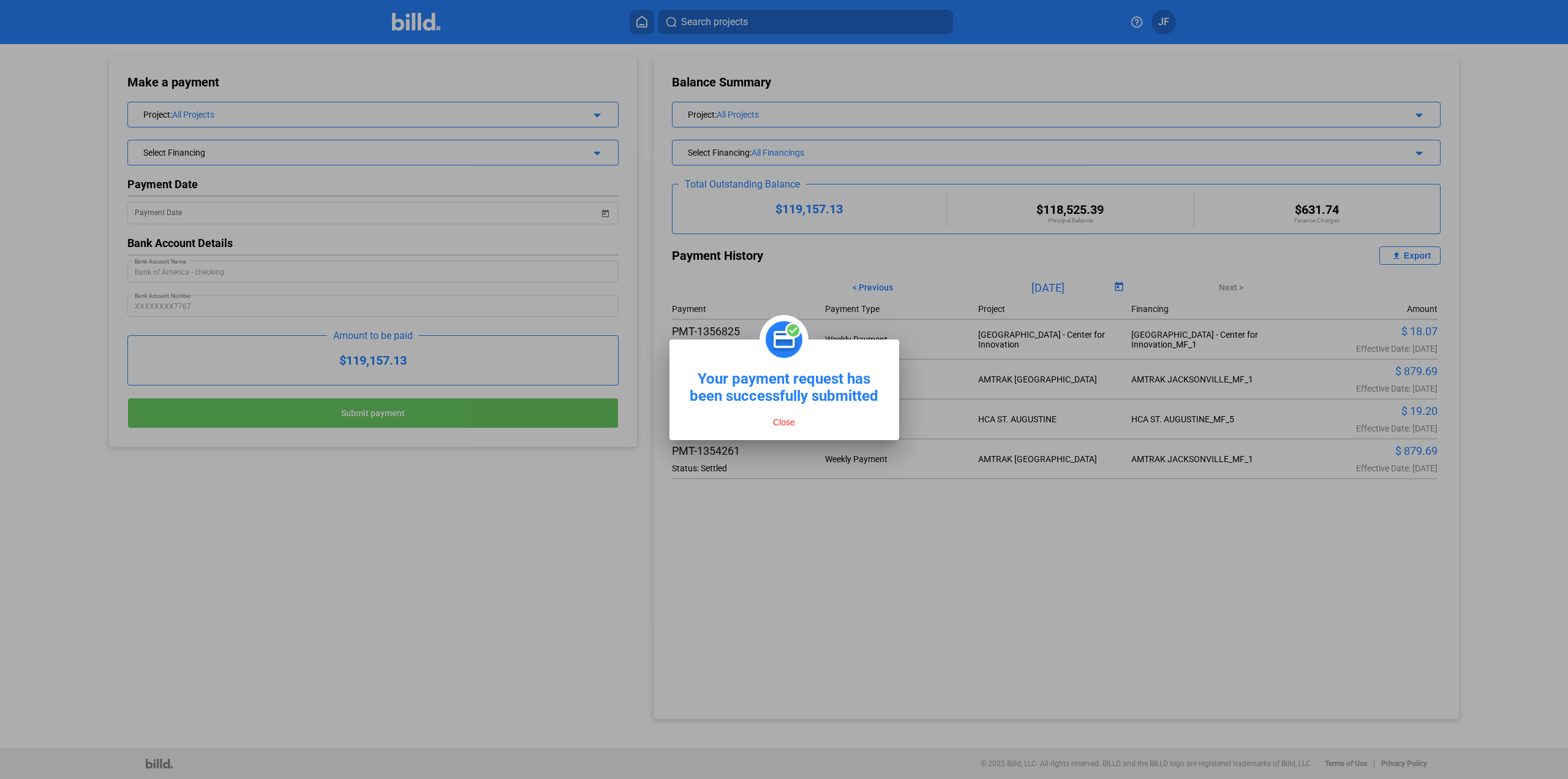
click at [783, 424] on button "Close" at bounding box center [784, 422] width 30 height 11
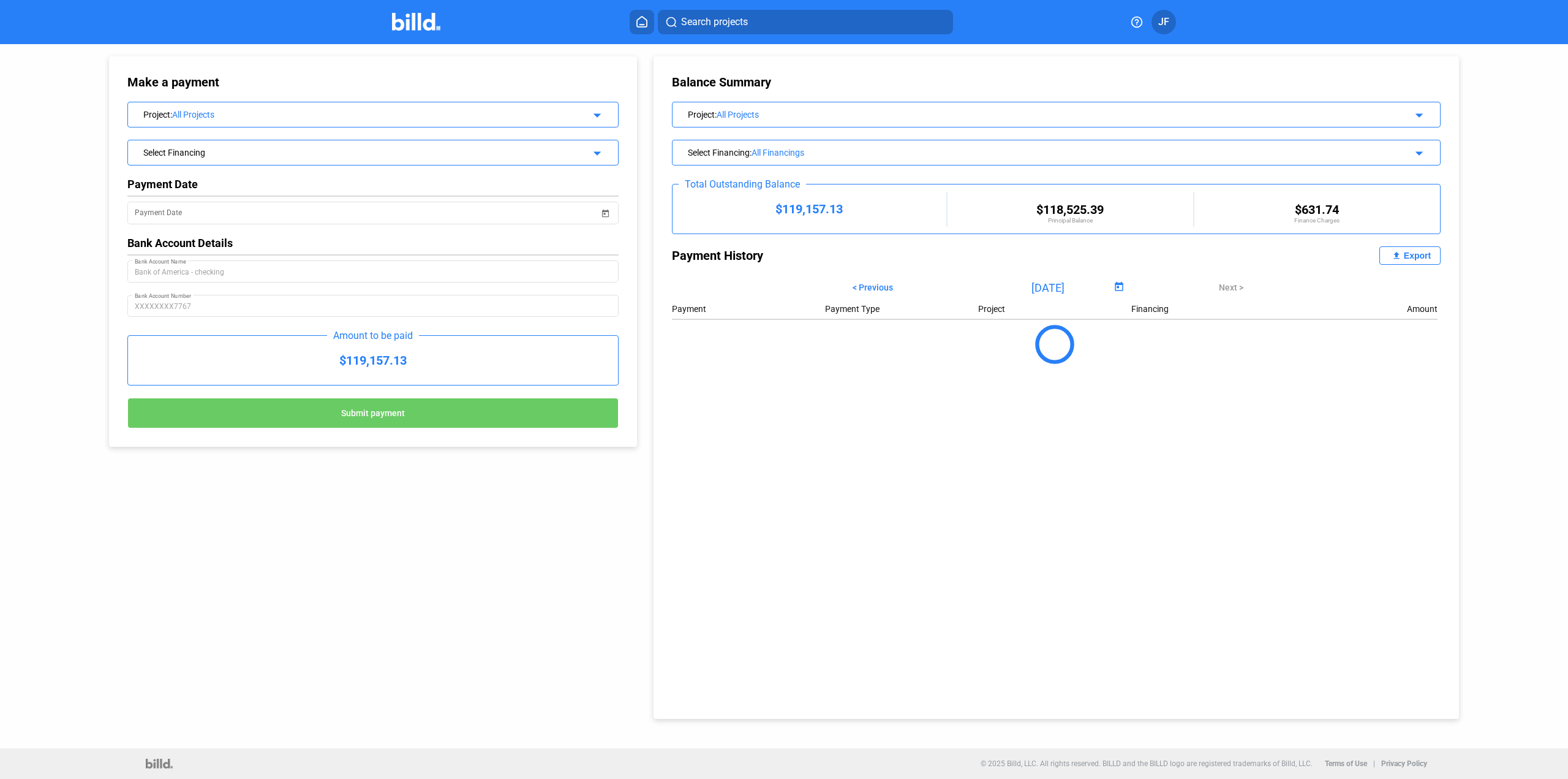
click at [419, 26] on img at bounding box center [416, 22] width 49 height 18
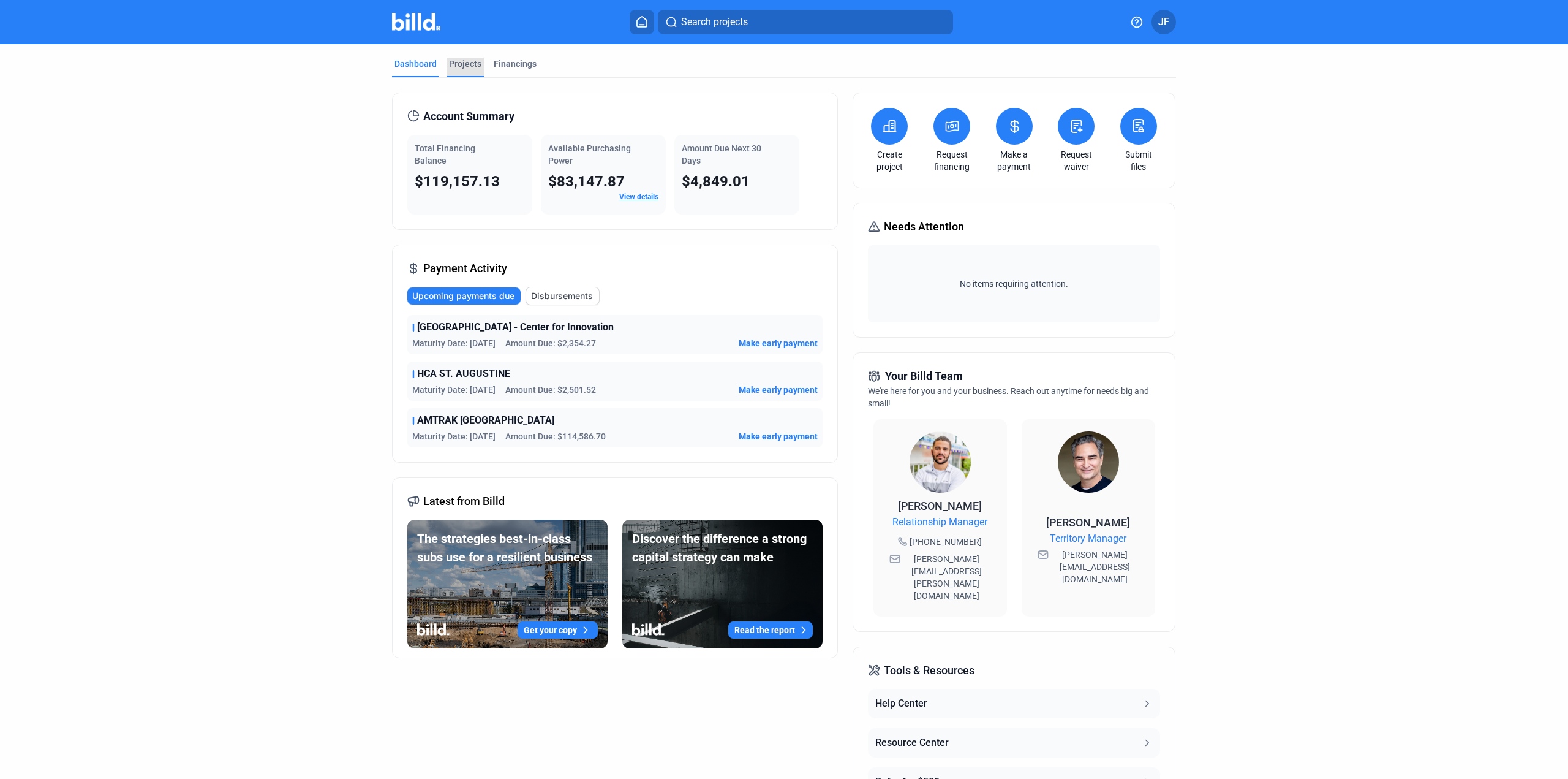
click at [461, 61] on div "Projects" at bounding box center [466, 63] width 32 height 12
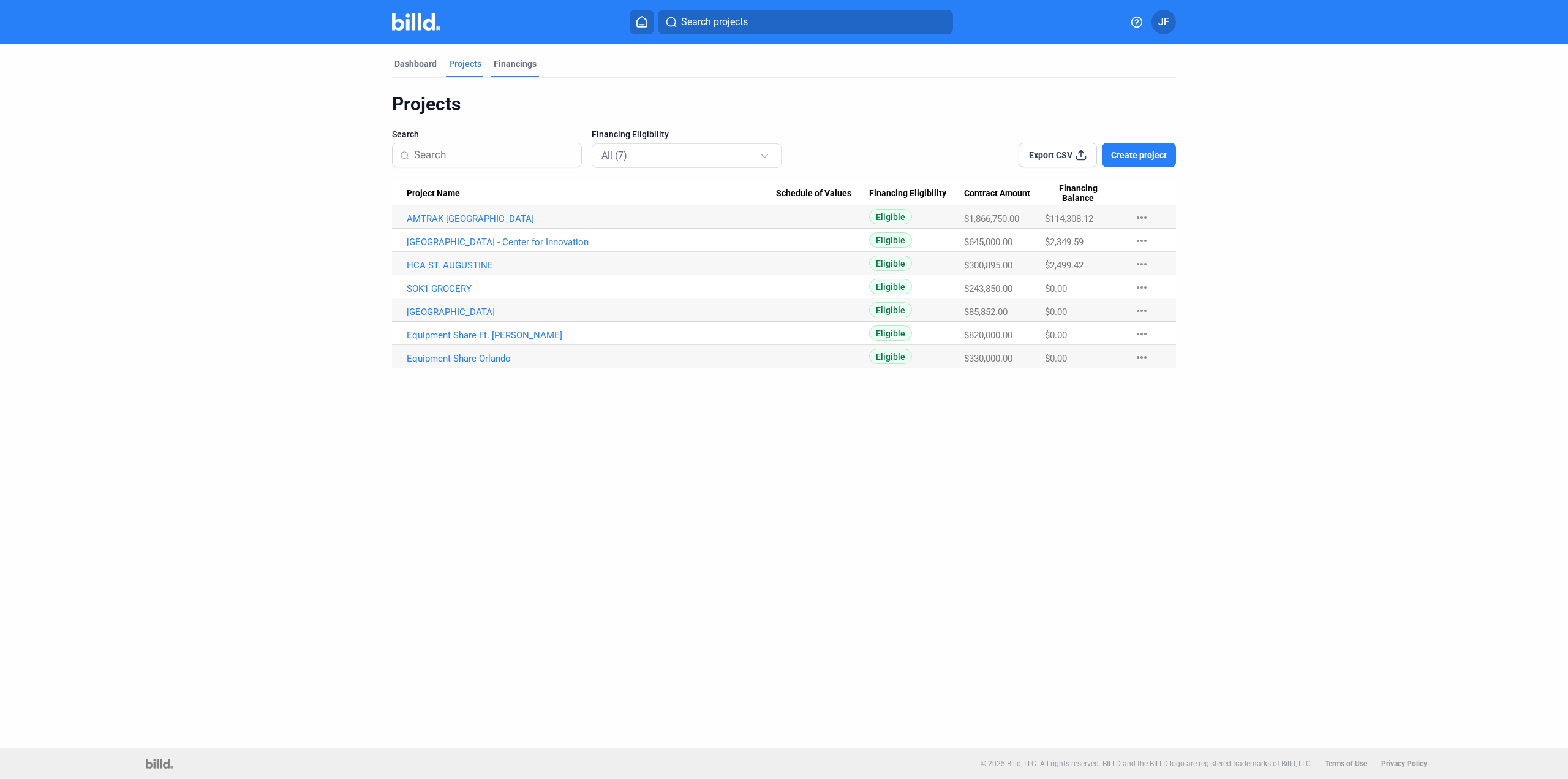
click at [514, 61] on div "Financings" at bounding box center [515, 63] width 43 height 12
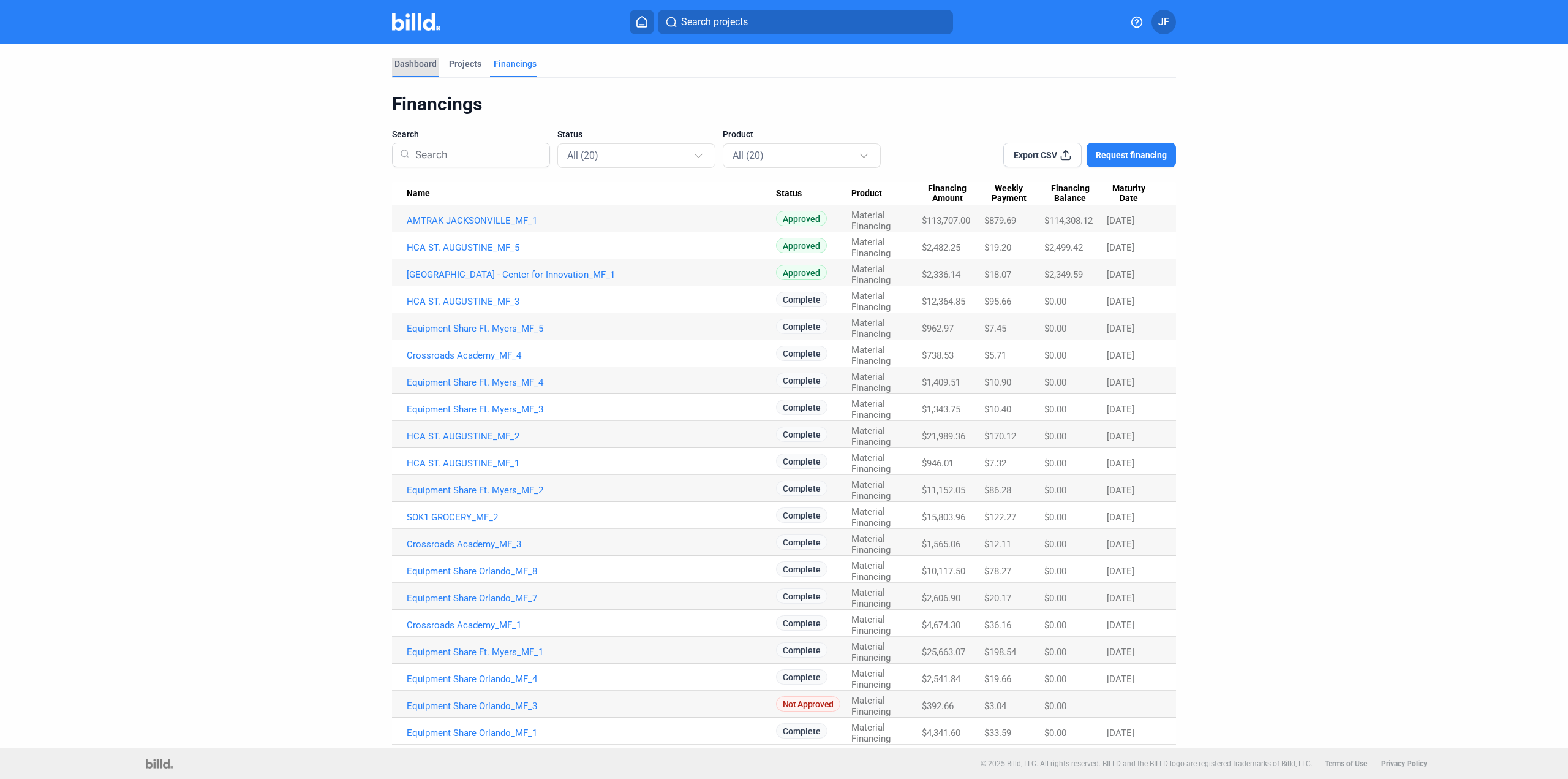
click at [407, 65] on div "Dashboard" at bounding box center [415, 63] width 42 height 12
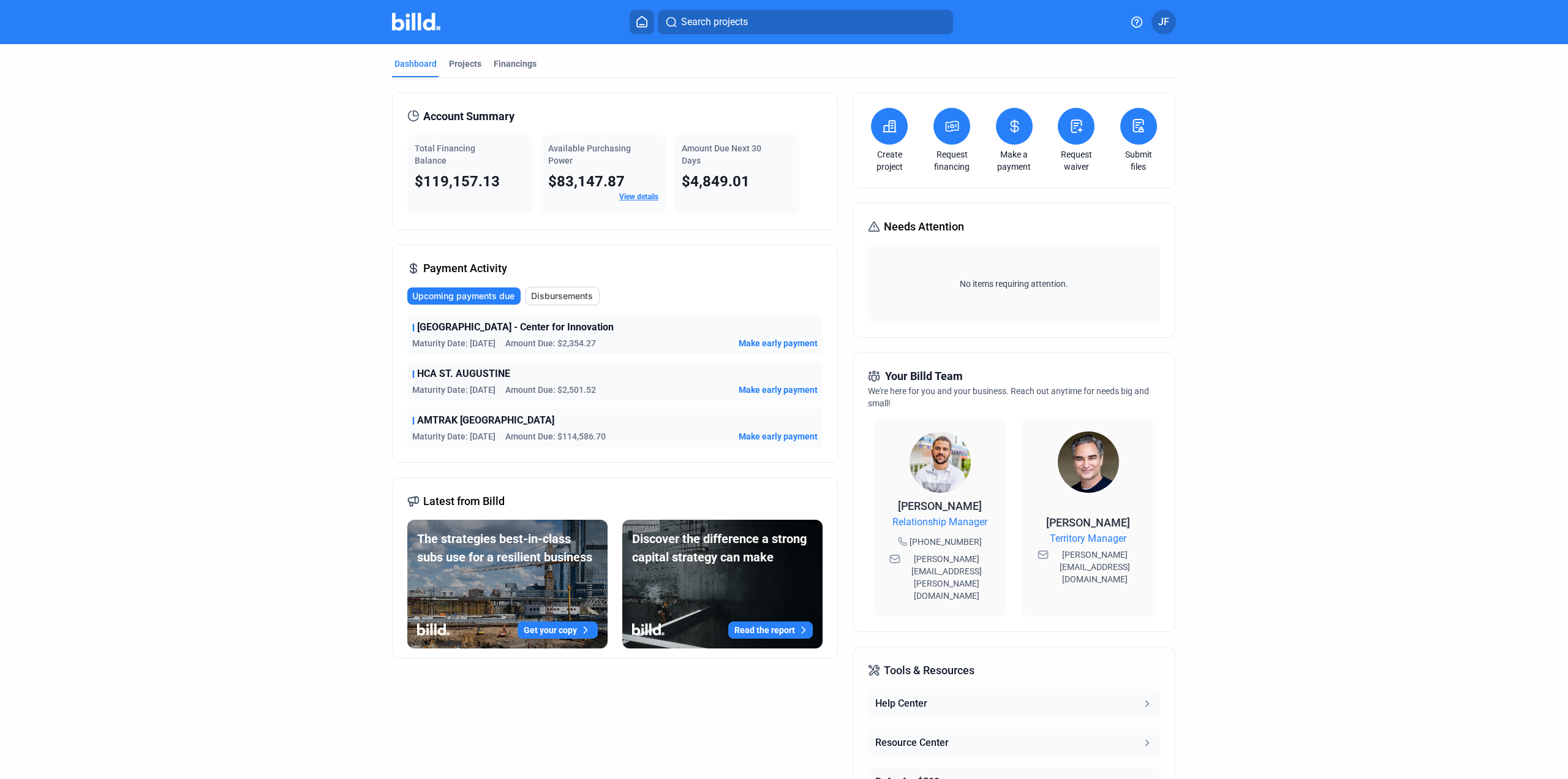
click at [951, 475] on img at bounding box center [940, 462] width 61 height 61
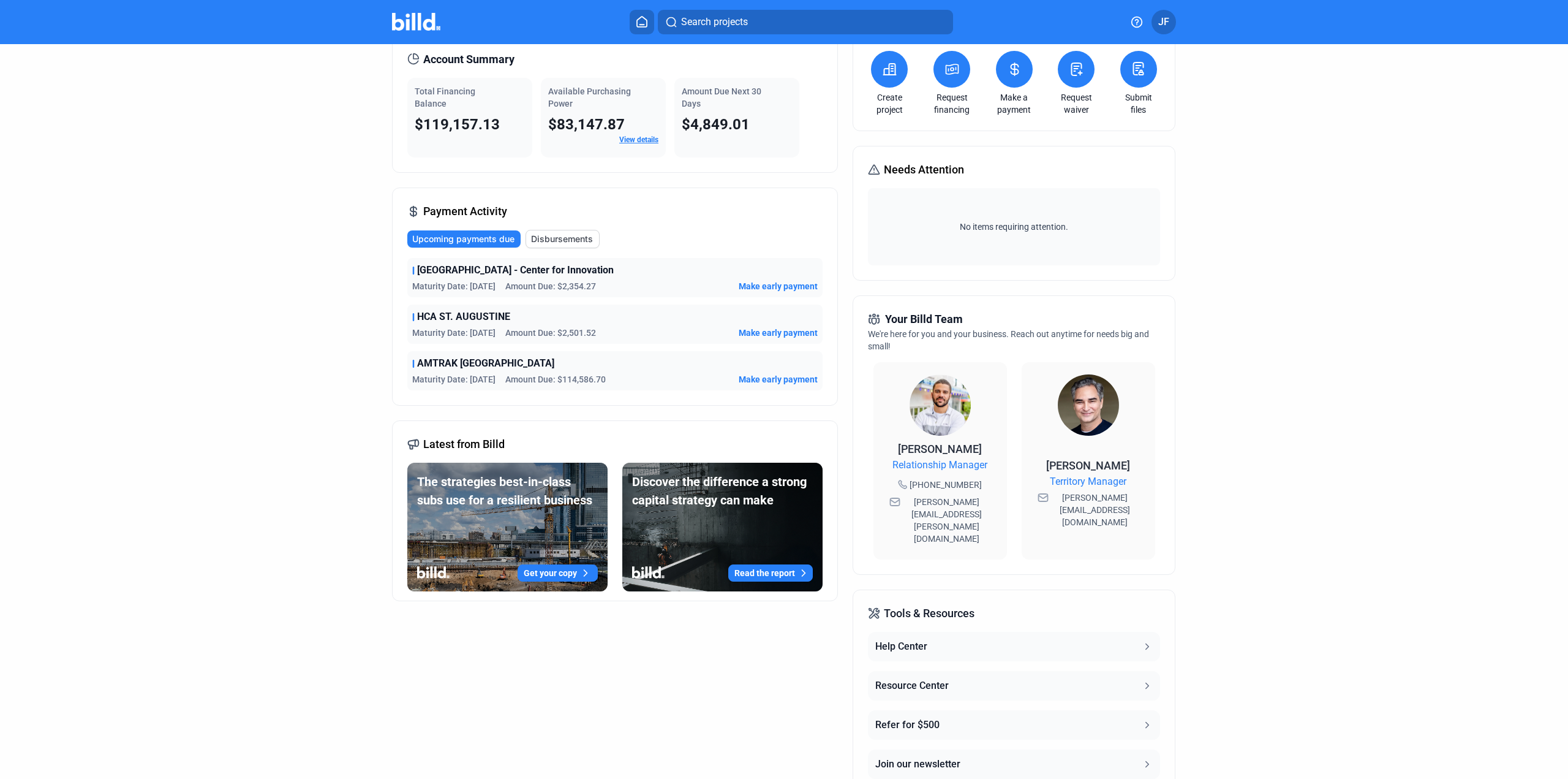
scroll to position [107, 0]
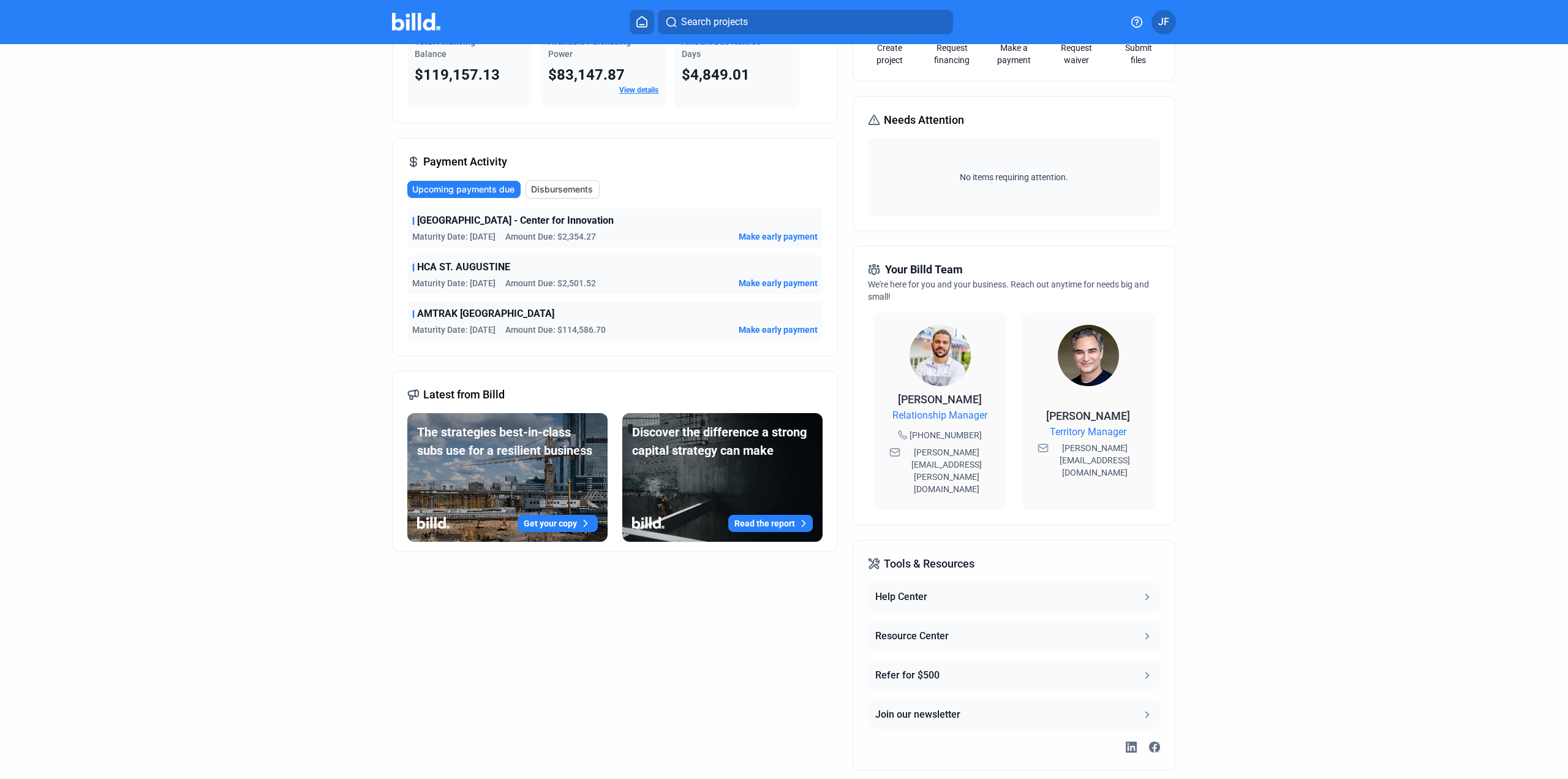
click at [928, 373] on img at bounding box center [940, 355] width 61 height 61
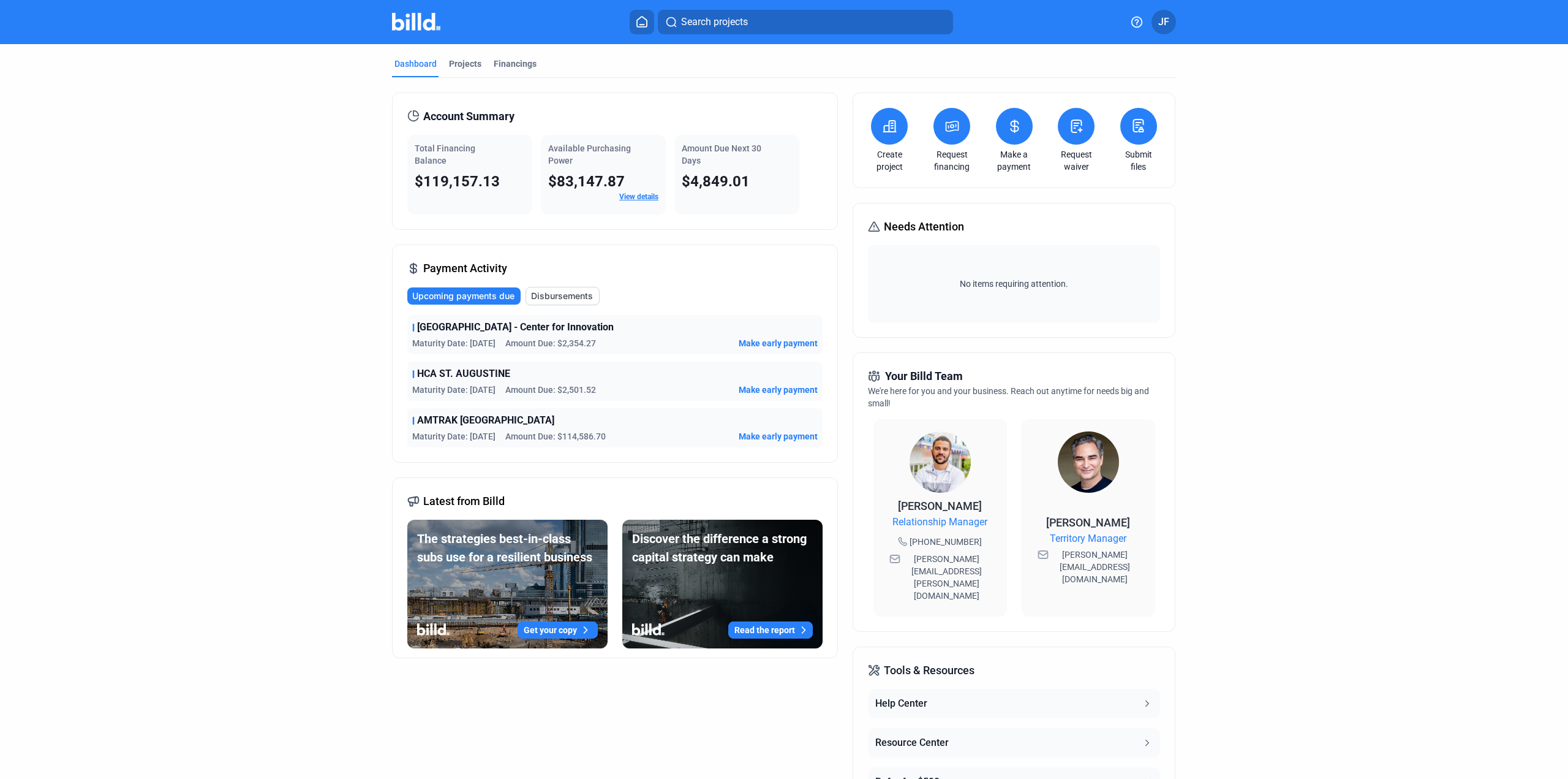
click at [444, 296] on span "Upcoming payments due" at bounding box center [463, 295] width 102 height 12
click at [460, 291] on span "Upcoming payments due" at bounding box center [463, 295] width 102 height 12
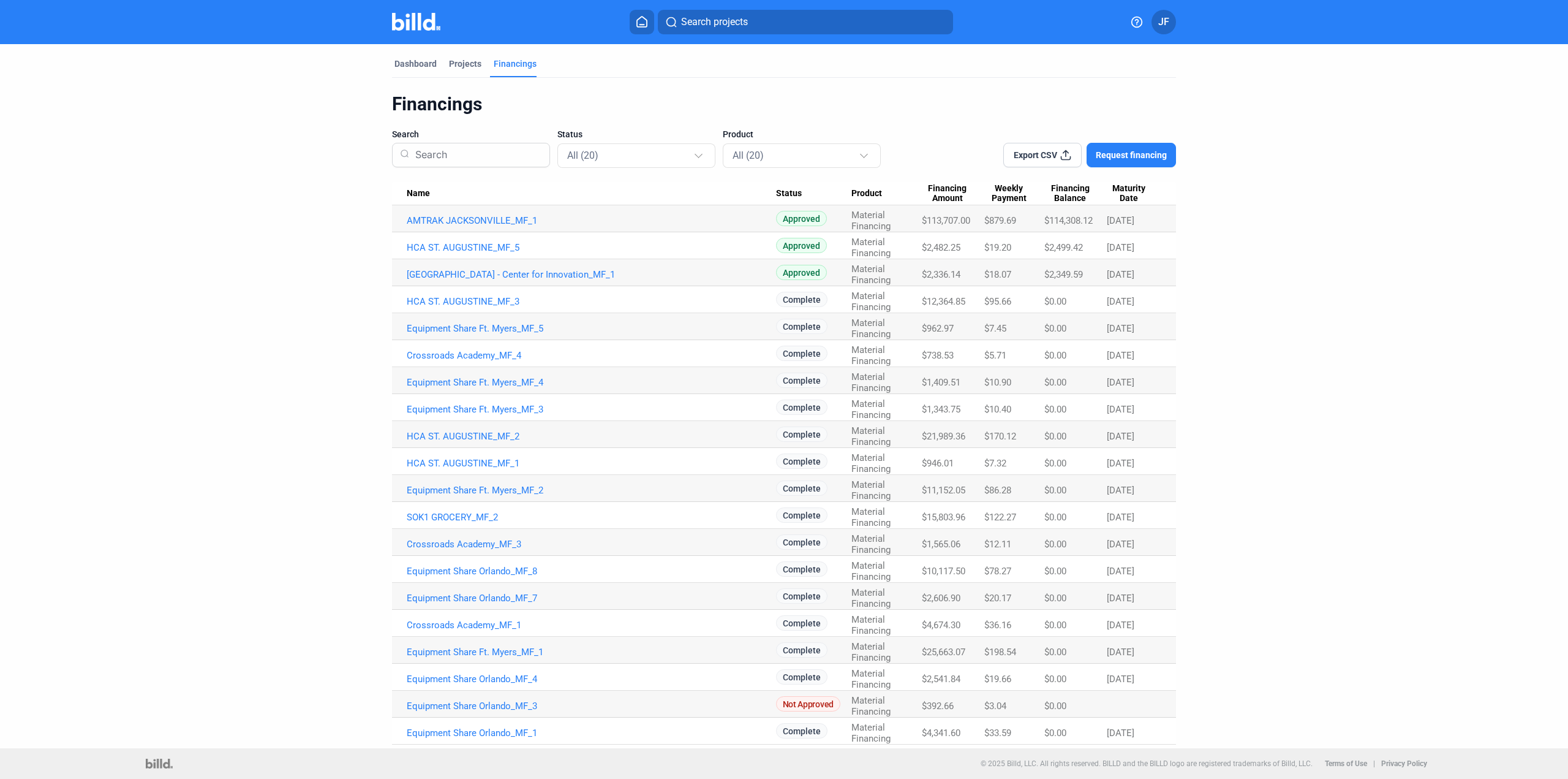
click at [1135, 190] on span "Maturity Date" at bounding box center [1129, 193] width 44 height 21
click at [1138, 191] on span "Maturity Date" at bounding box center [1129, 193] width 44 height 21
